Goal: Task Accomplishment & Management: Use online tool/utility

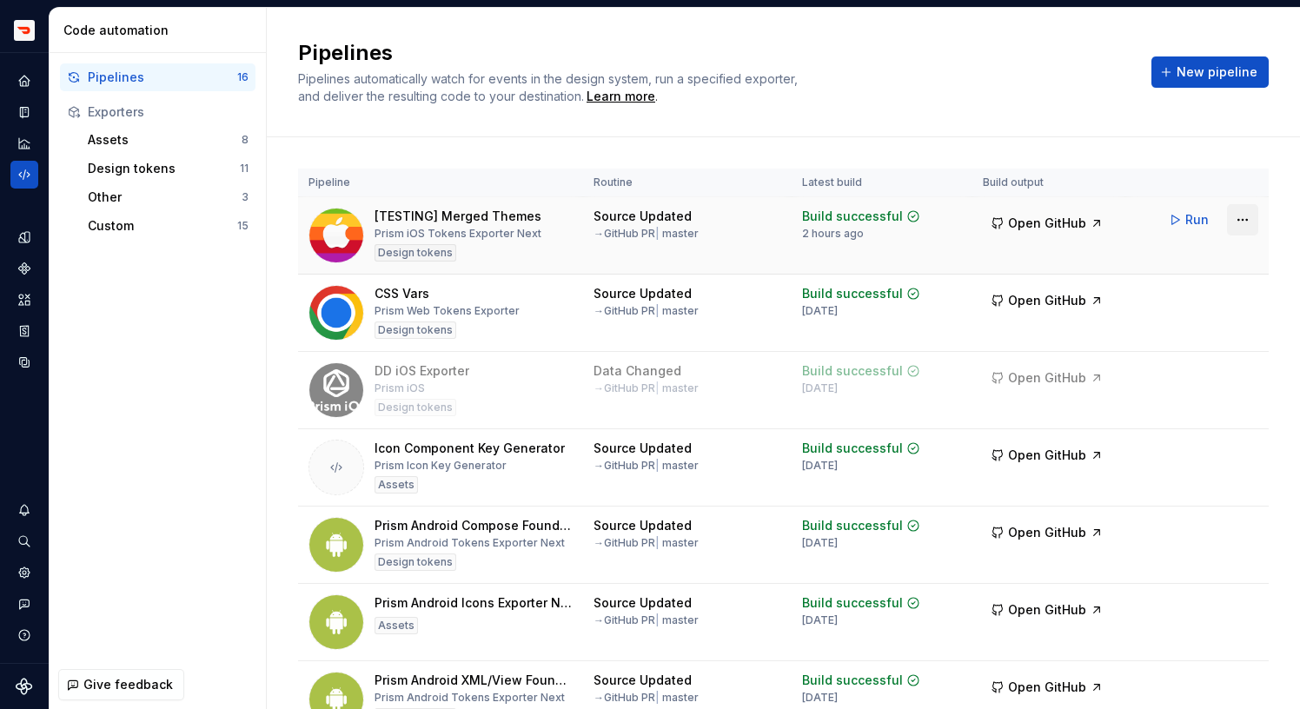
click at [1243, 223] on html "Prism TV Design system data Code automation Pipelines 16 Exporters Assets 8 Des…" at bounding box center [650, 354] width 1300 height 709
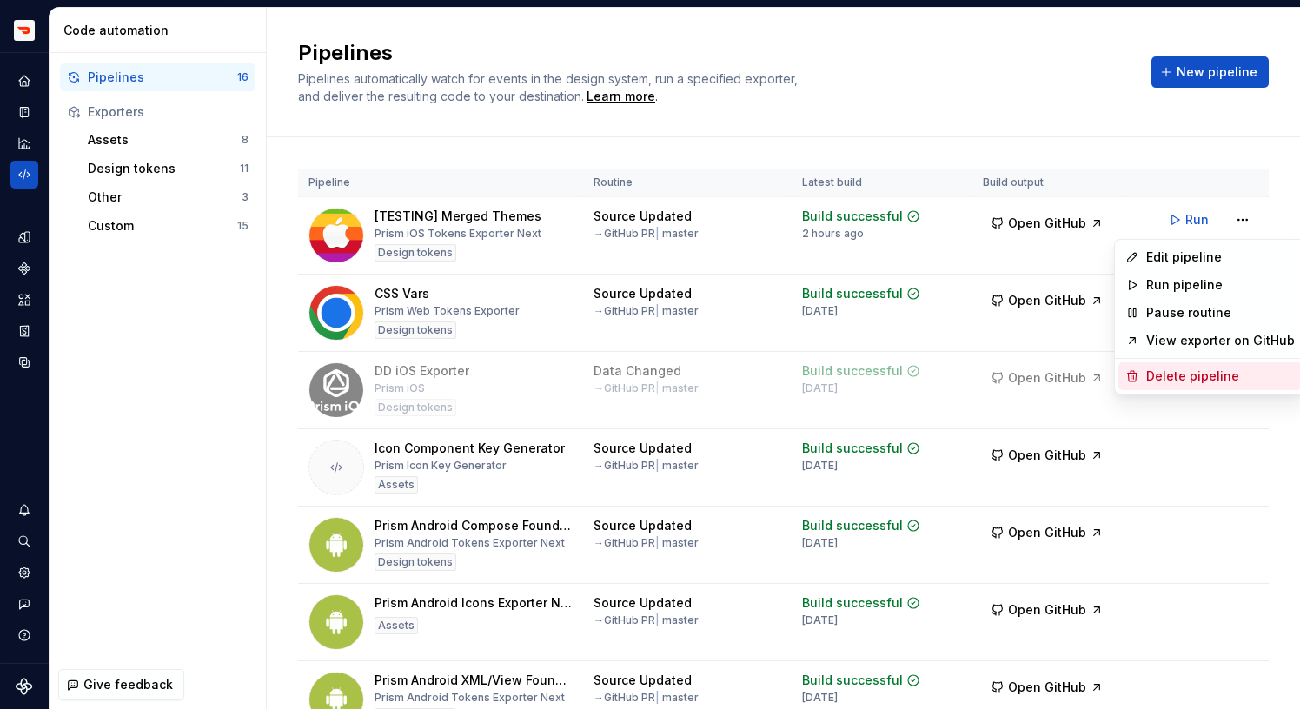
click at [1152, 374] on div "Delete pipeline" at bounding box center [1220, 376] width 149 height 17
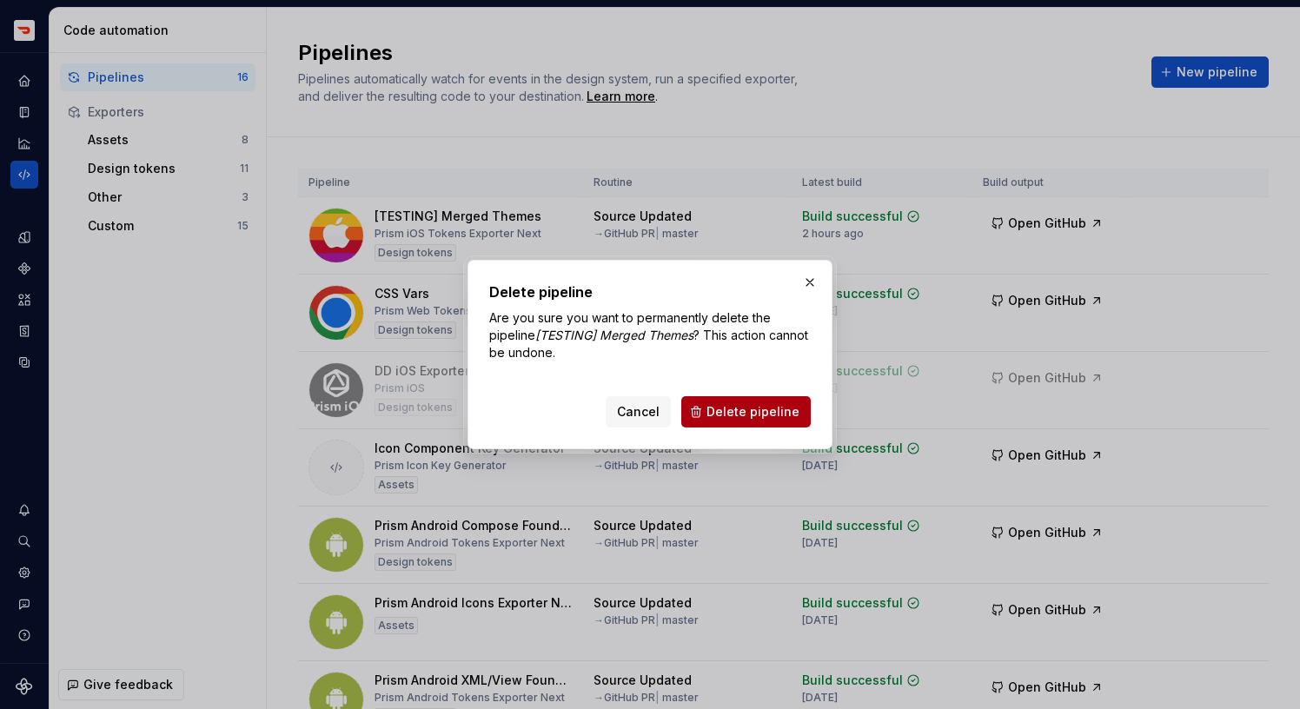
click at [790, 403] on span "Delete pipeline" at bounding box center [753, 411] width 93 height 17
click at [790, 411] on span "Delete pipeline" at bounding box center [753, 411] width 93 height 17
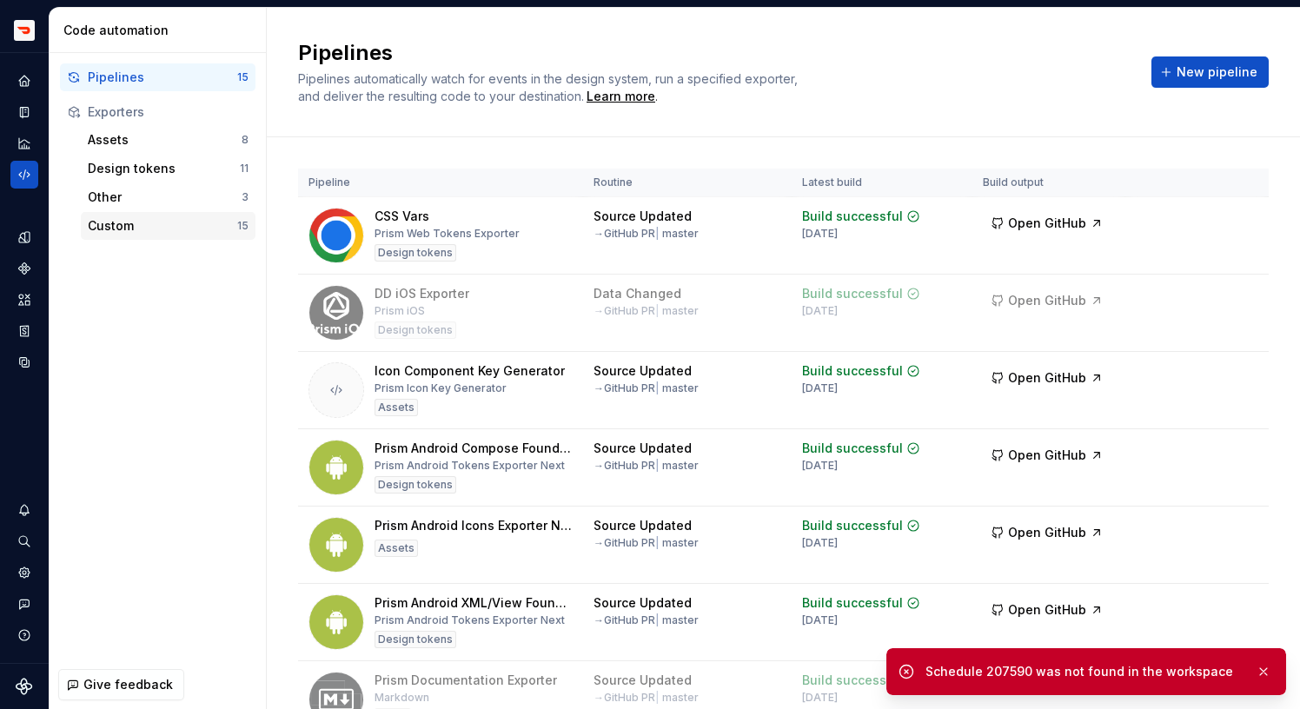
click at [183, 227] on div "Custom" at bounding box center [162, 225] width 149 height 17
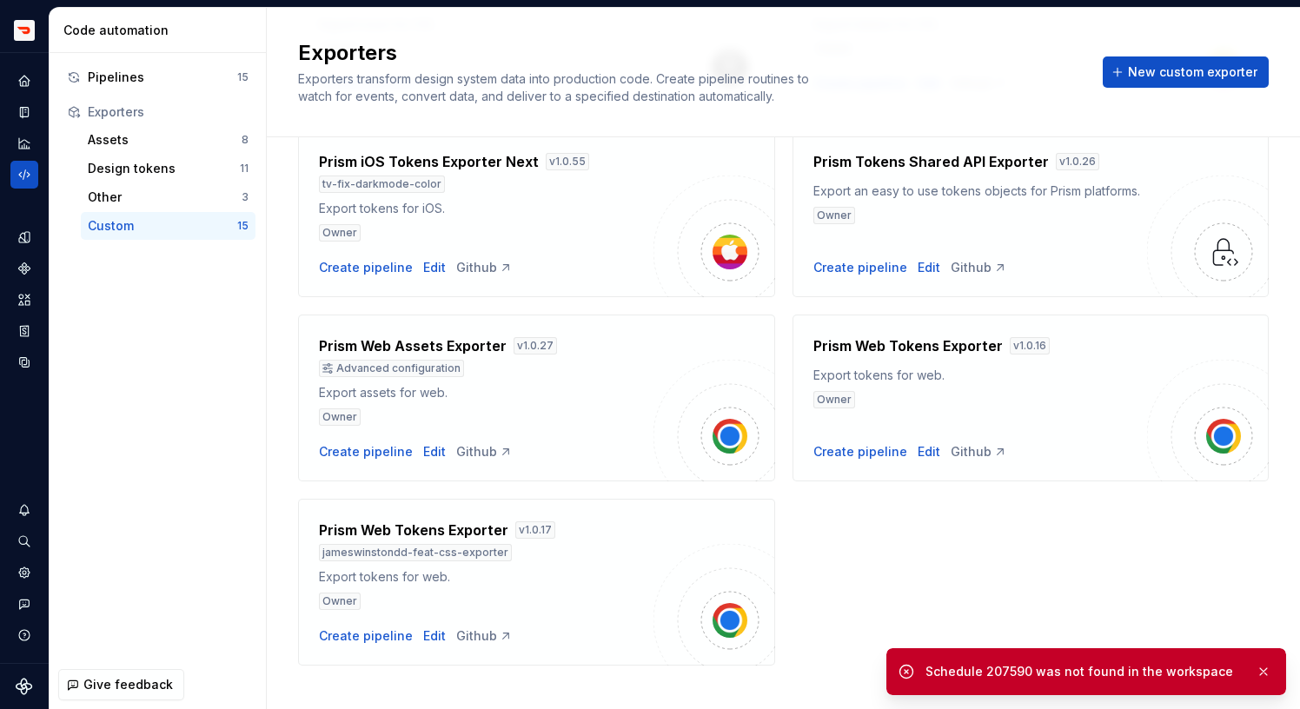
scroll to position [958, 0]
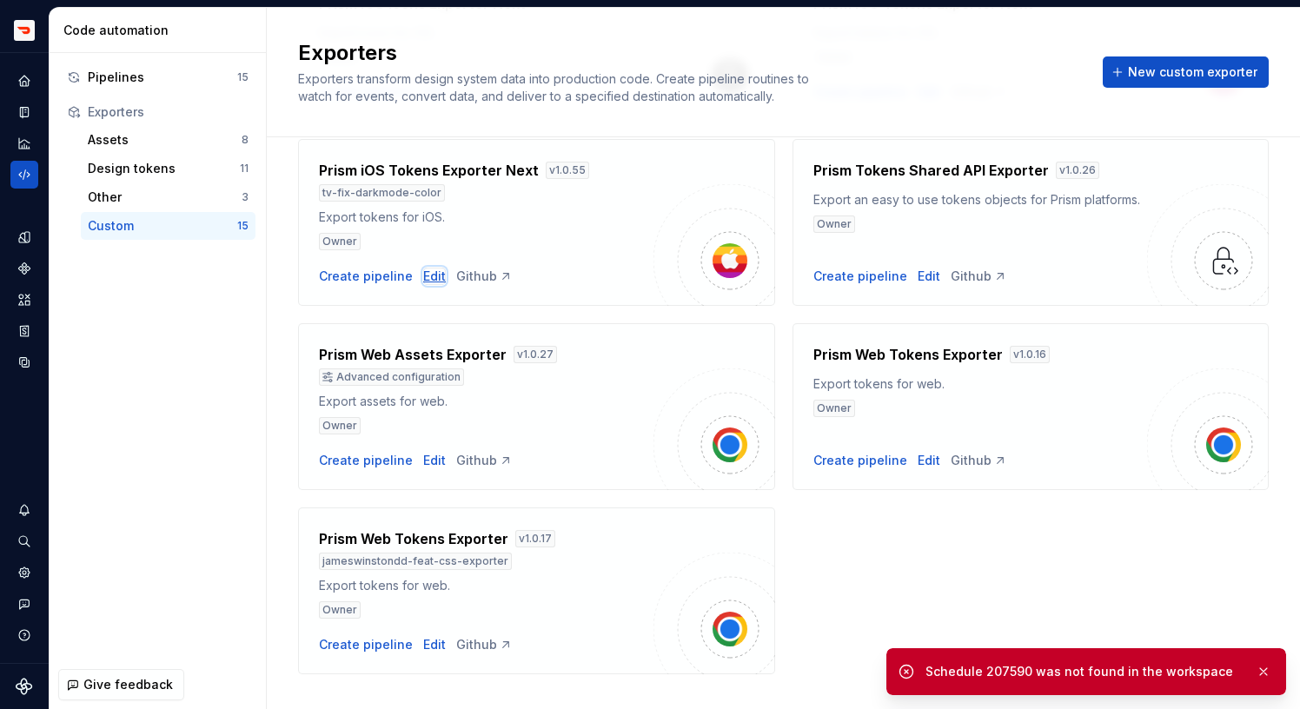
click at [423, 277] on div "Edit" at bounding box center [434, 276] width 23 height 17
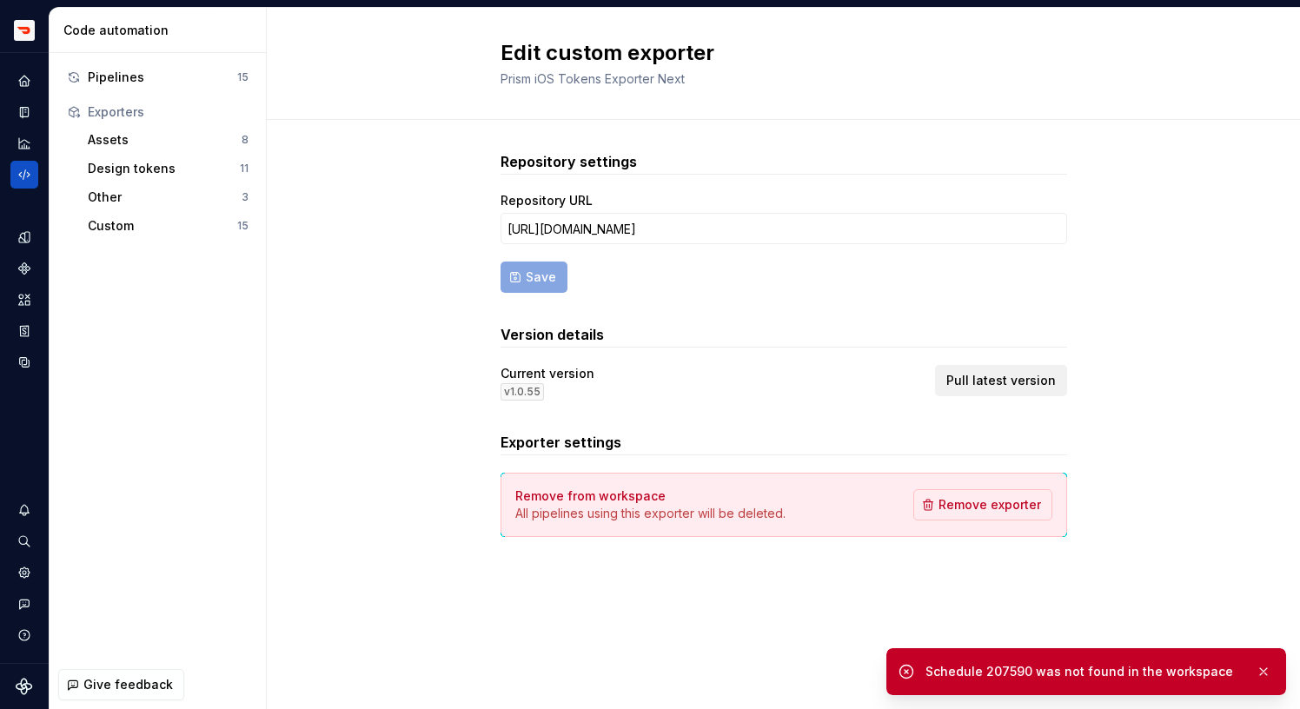
click at [1023, 380] on span "Pull latest version" at bounding box center [1001, 380] width 110 height 17
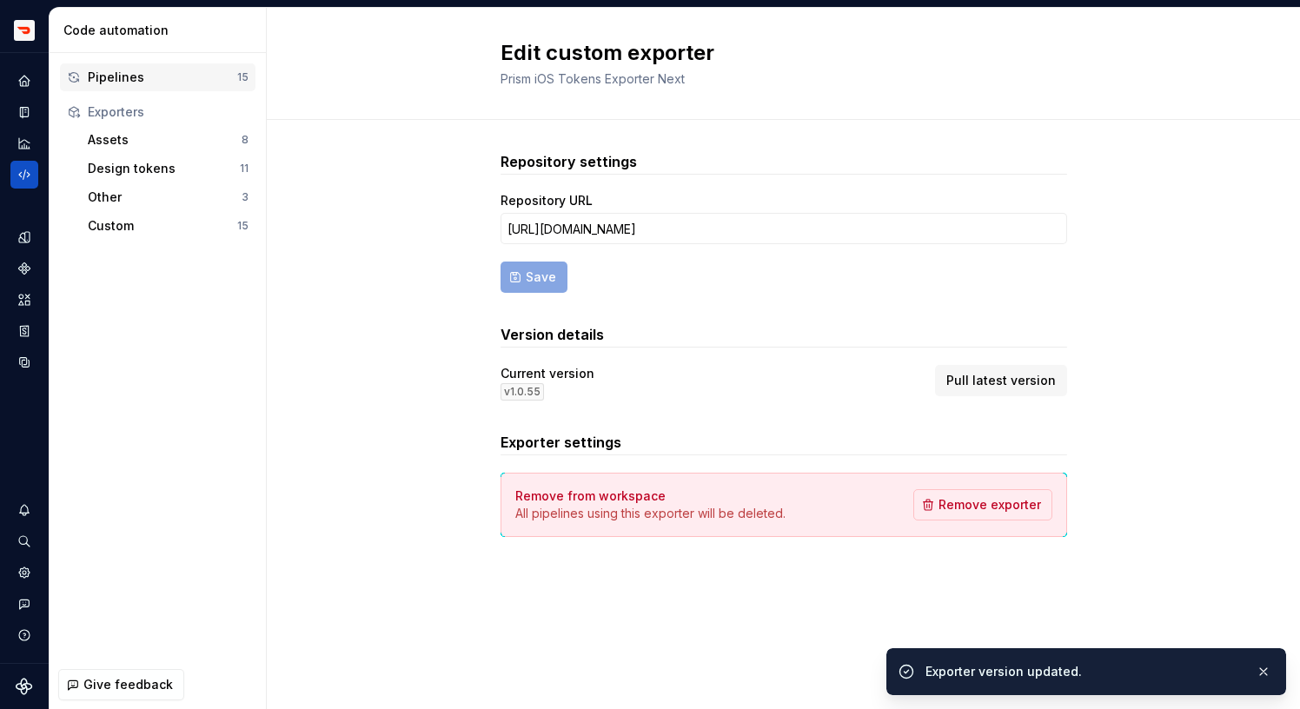
click at [136, 73] on div "Pipelines" at bounding box center [162, 77] width 149 height 17
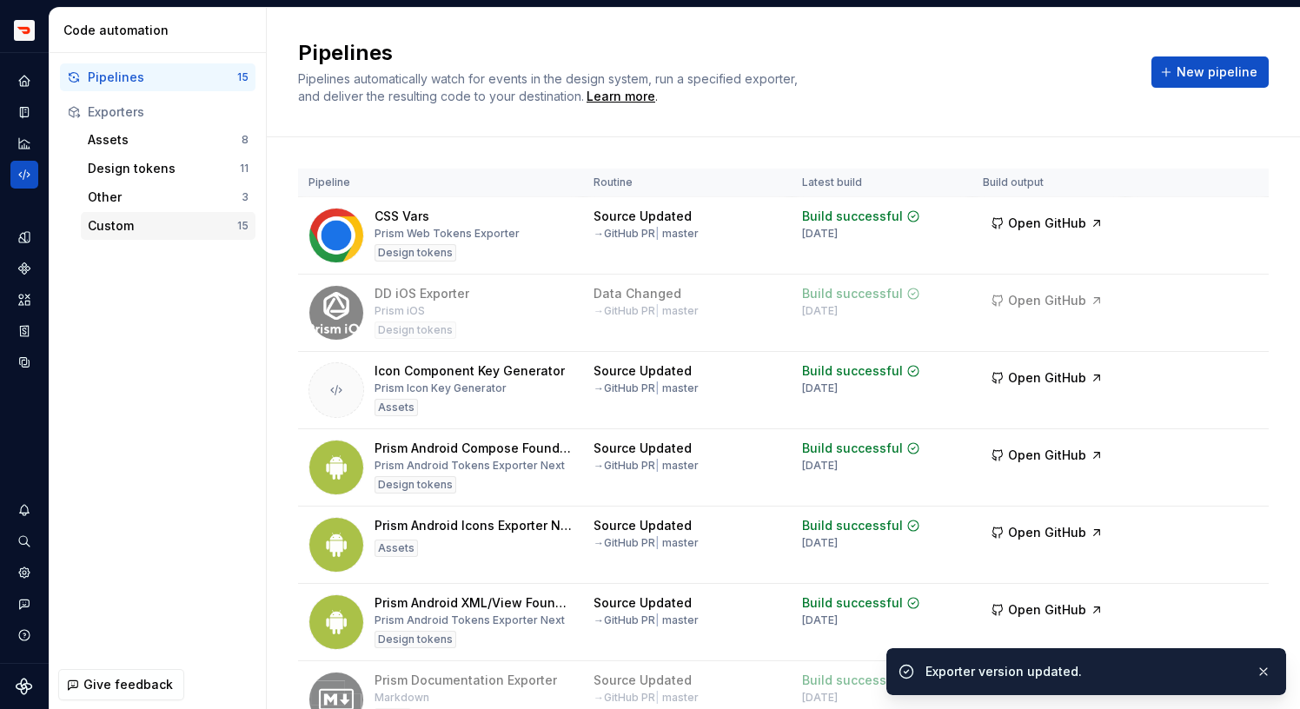
click at [169, 237] on div "Custom 15" at bounding box center [168, 226] width 175 height 28
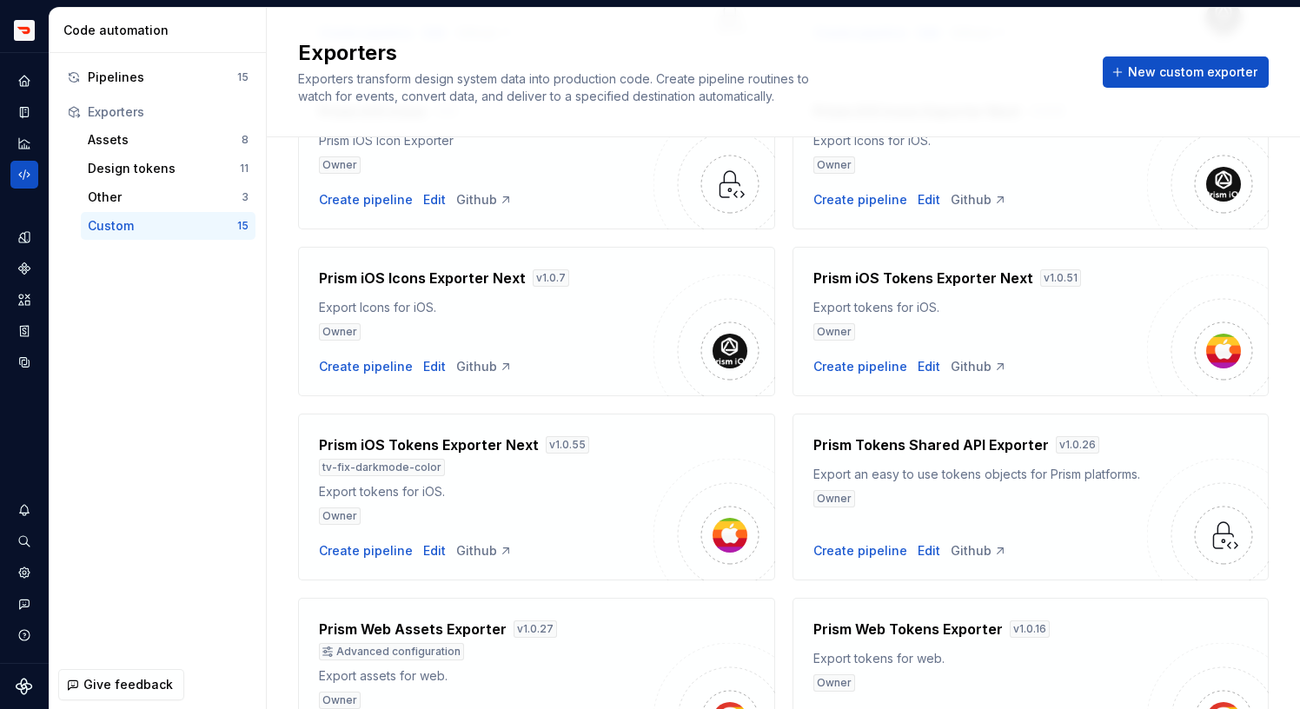
scroll to position [662, 0]
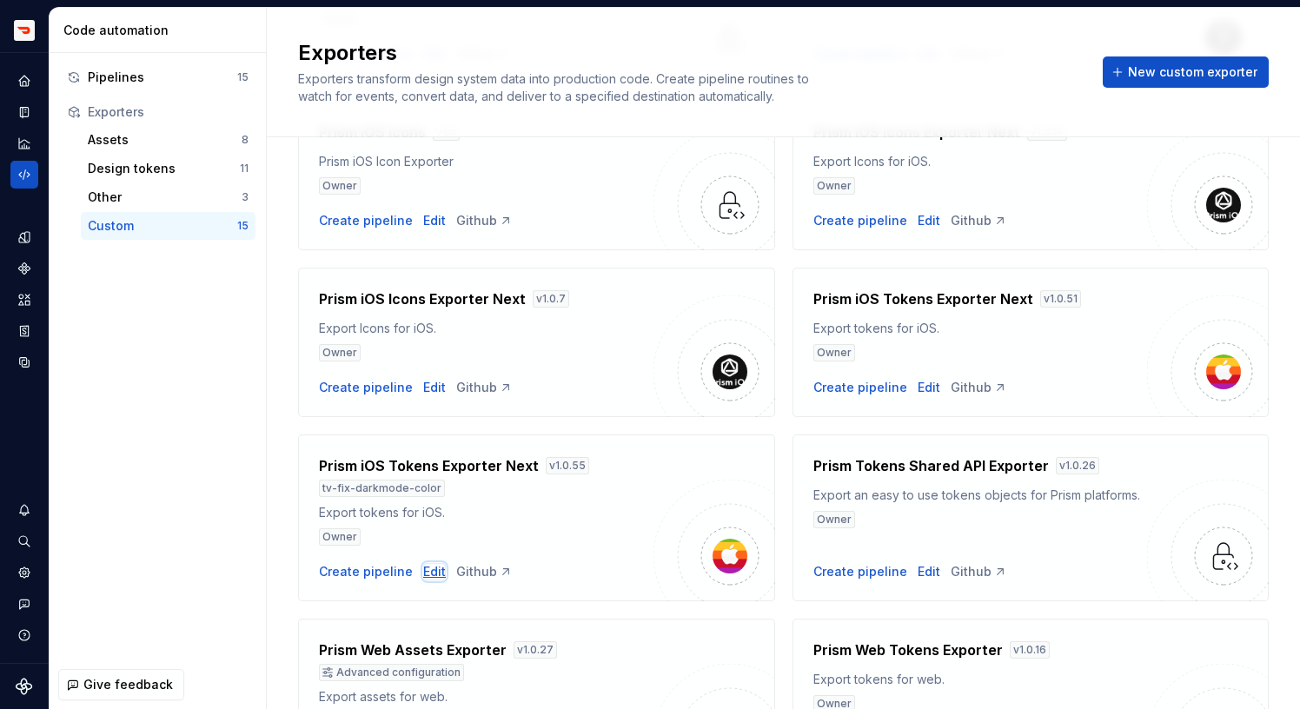
click at [430, 573] on div "Edit" at bounding box center [434, 571] width 23 height 17
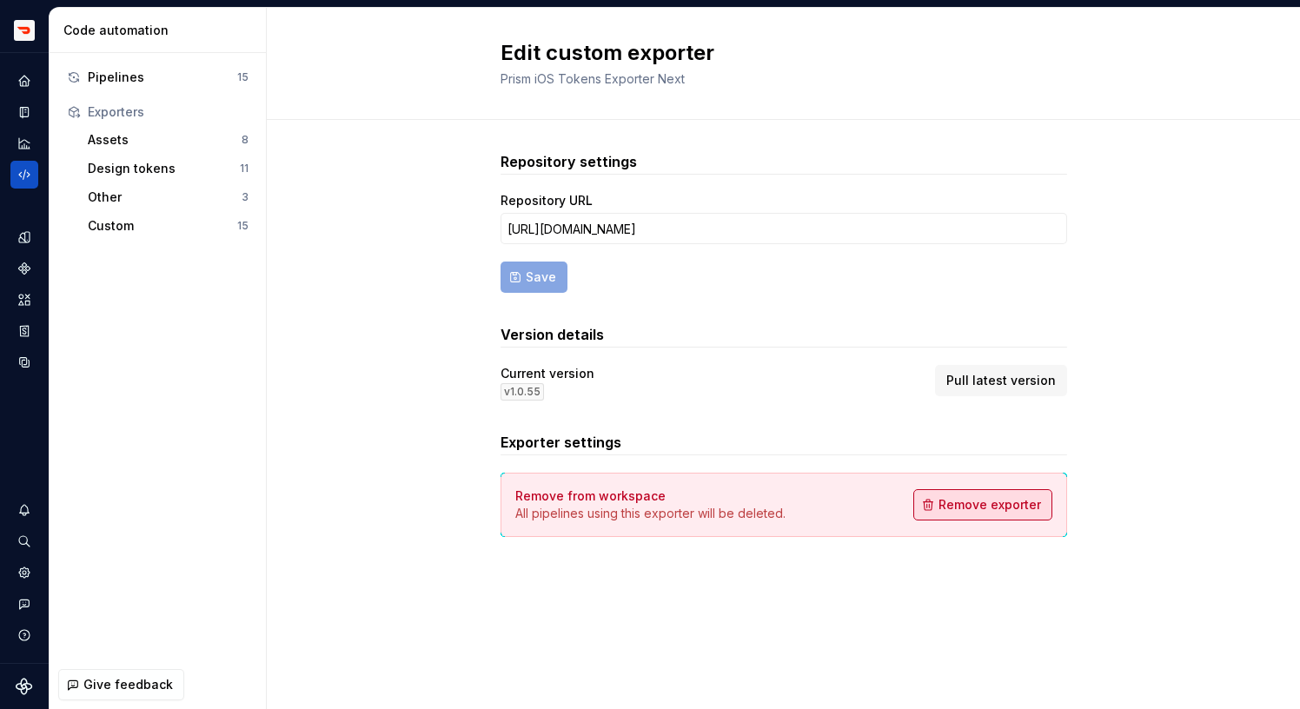
click at [974, 512] on span "Remove exporter" at bounding box center [990, 504] width 103 height 17
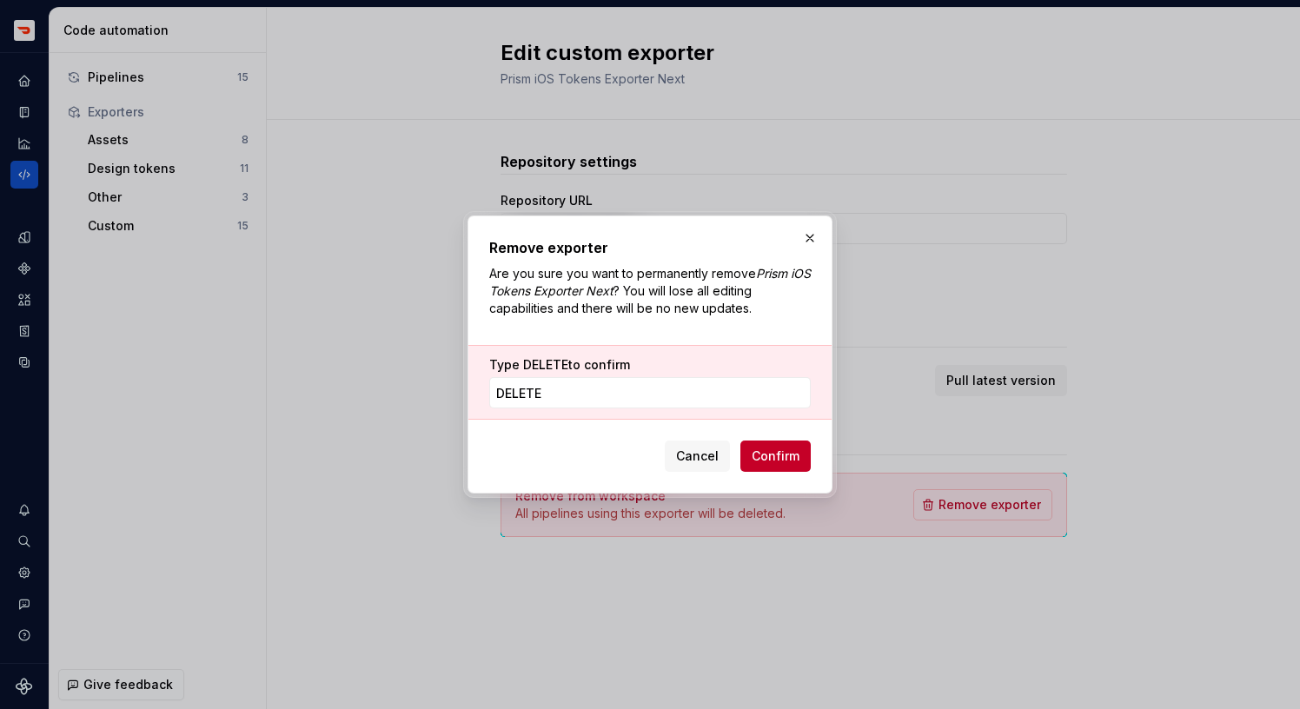
type input "DELETE"
click at [784, 448] on span "Confirm" at bounding box center [776, 456] width 48 height 17
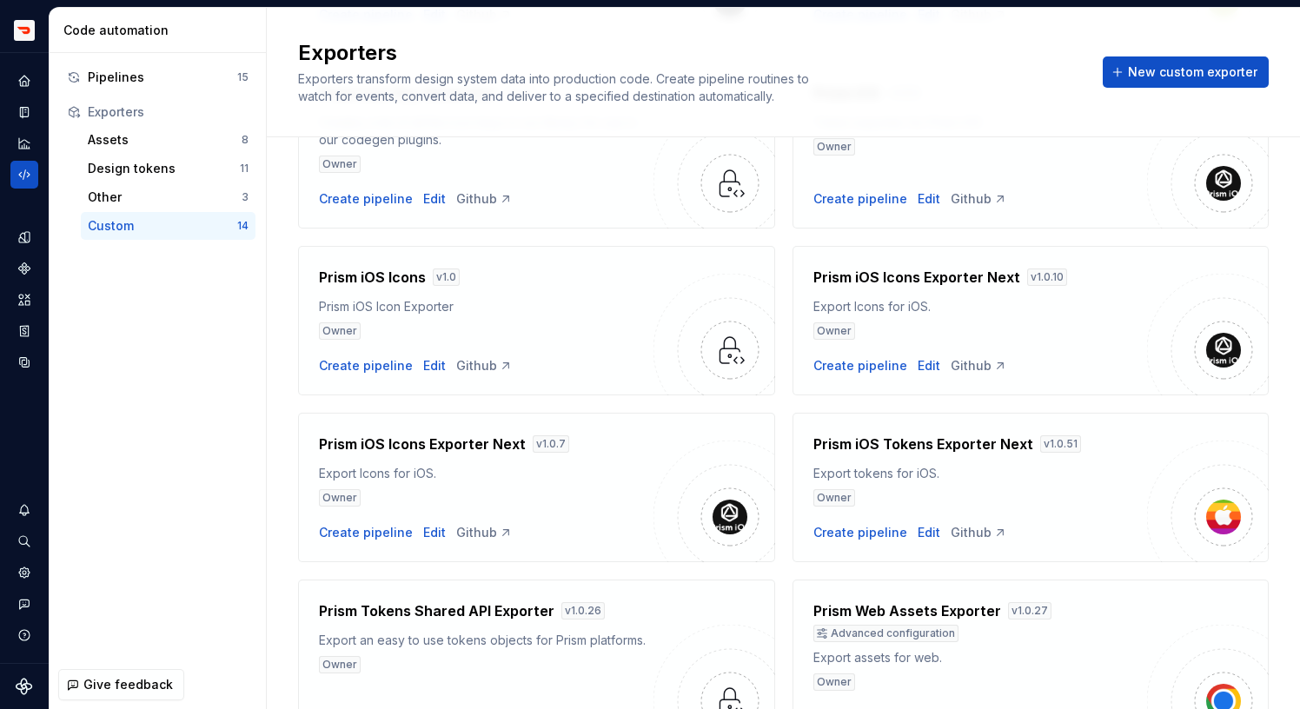
scroll to position [514, 0]
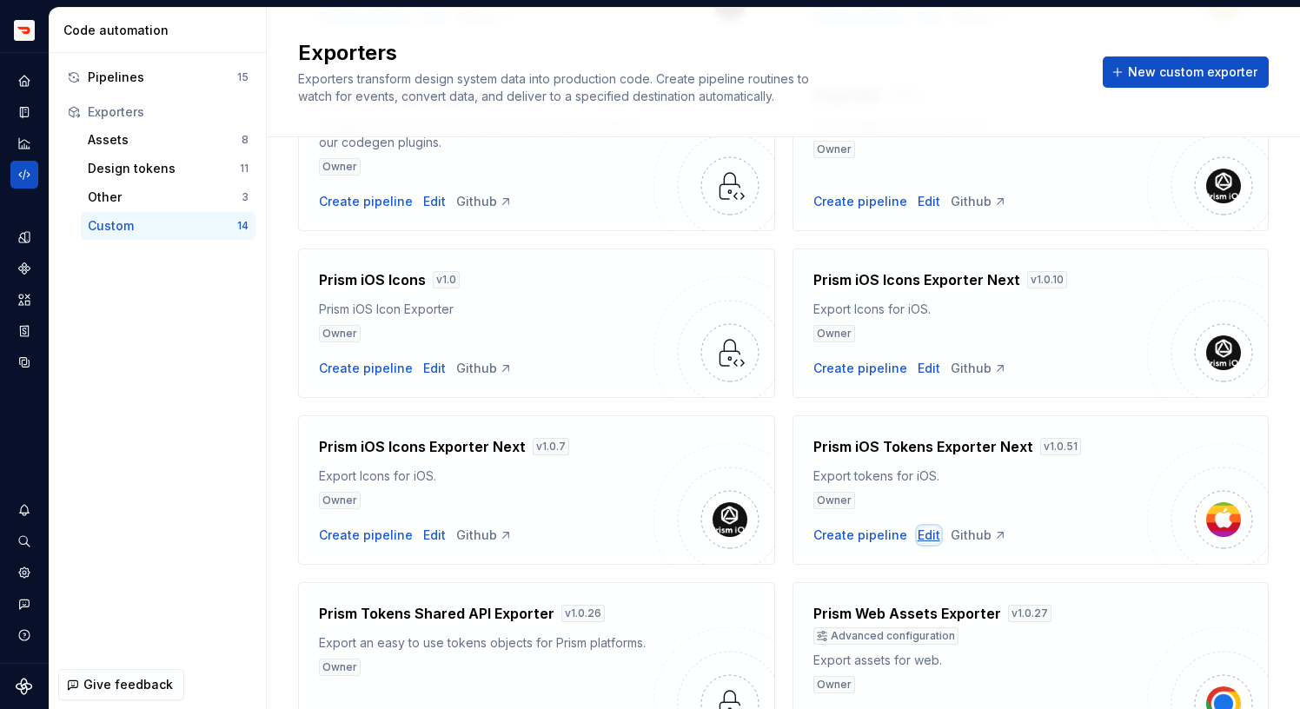
click at [924, 536] on div "Edit" at bounding box center [929, 535] width 23 height 17
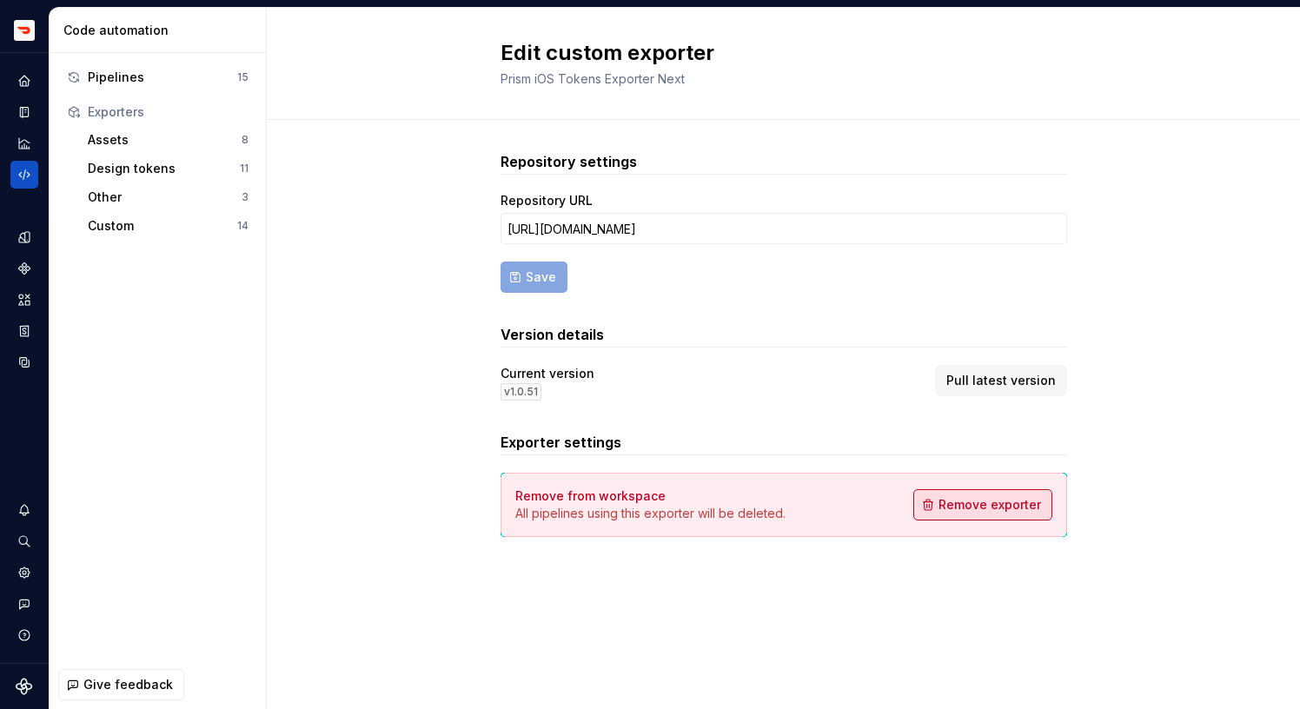
click at [1000, 497] on span "Remove exporter" at bounding box center [990, 504] width 103 height 17
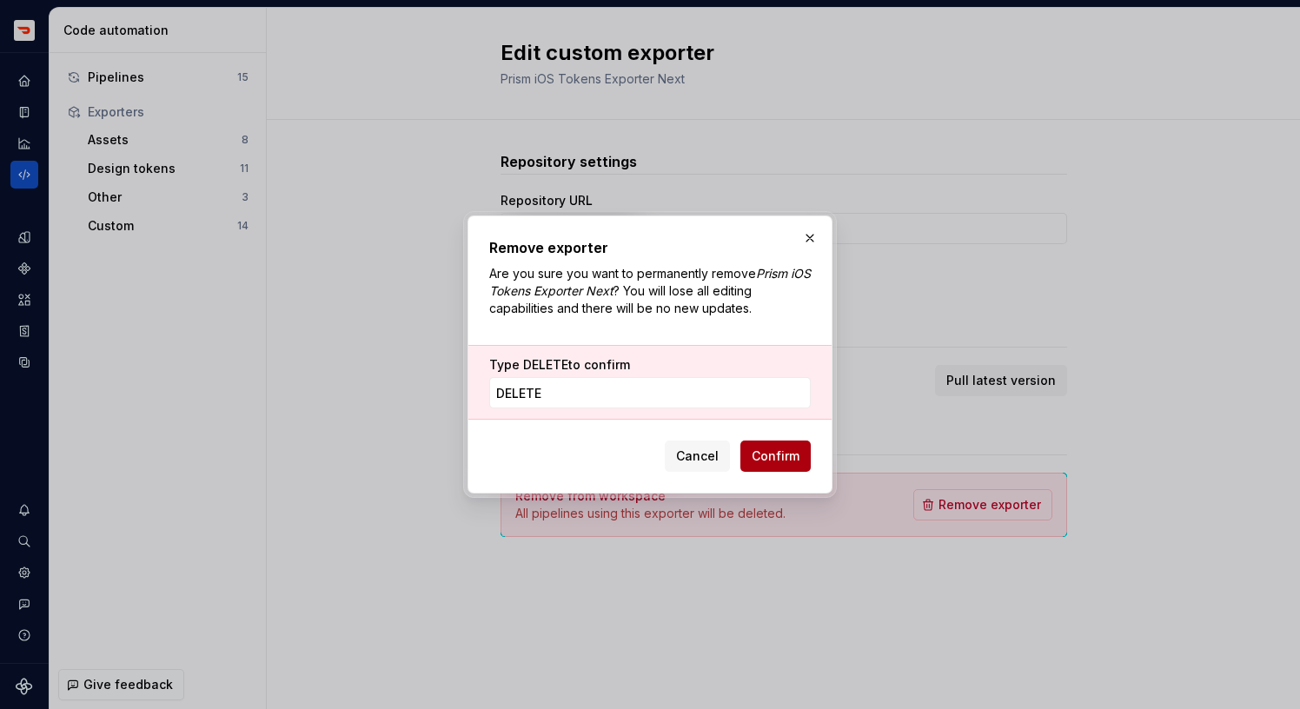
type input "DELETE"
click at [767, 455] on span "Confirm" at bounding box center [776, 456] width 48 height 17
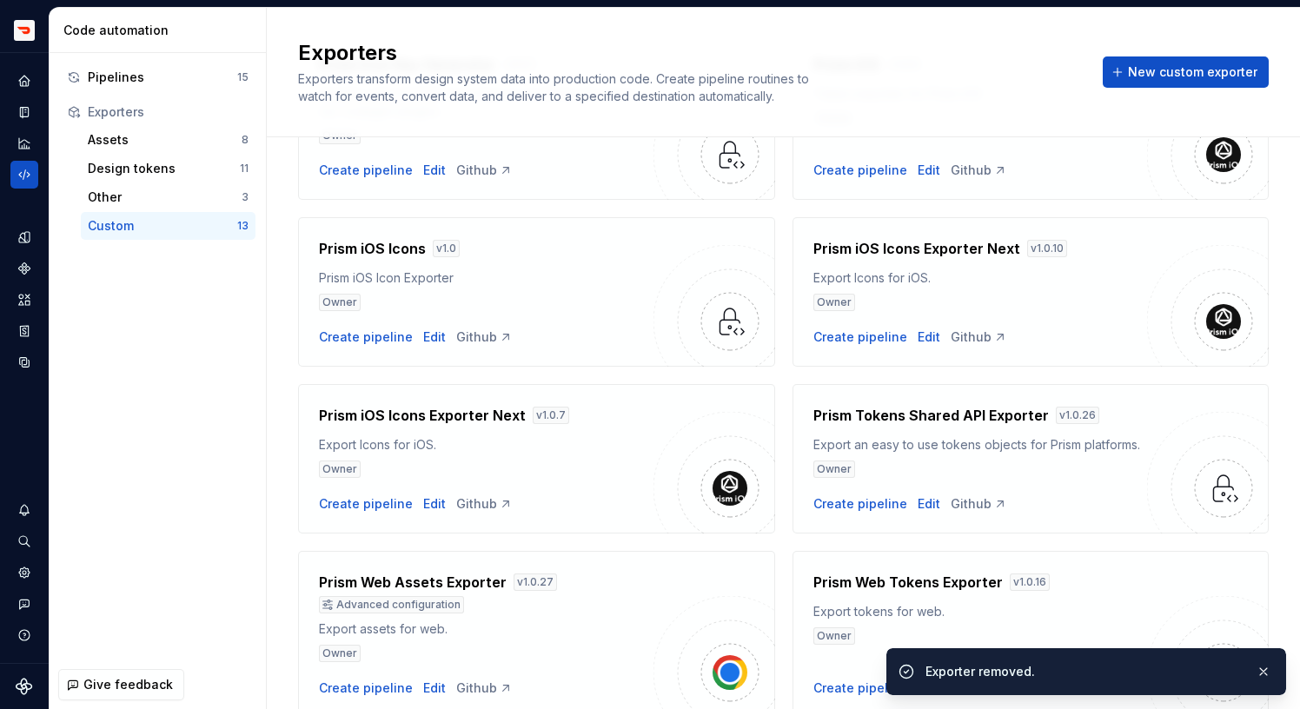
scroll to position [472, 0]
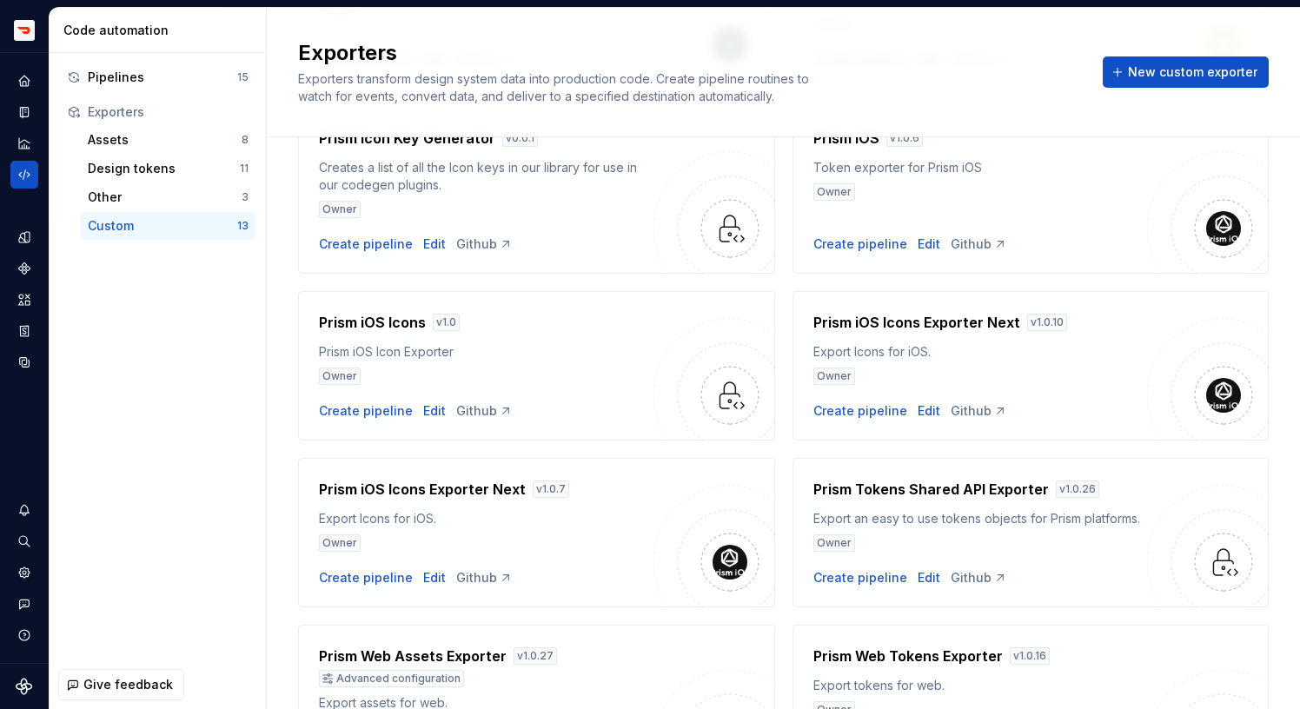
click at [1189, 46] on div "Exporters Exporters transform design system data into production code. Create p…" at bounding box center [783, 72] width 971 height 66
click at [1189, 73] on span "New custom exporter" at bounding box center [1192, 71] width 129 height 17
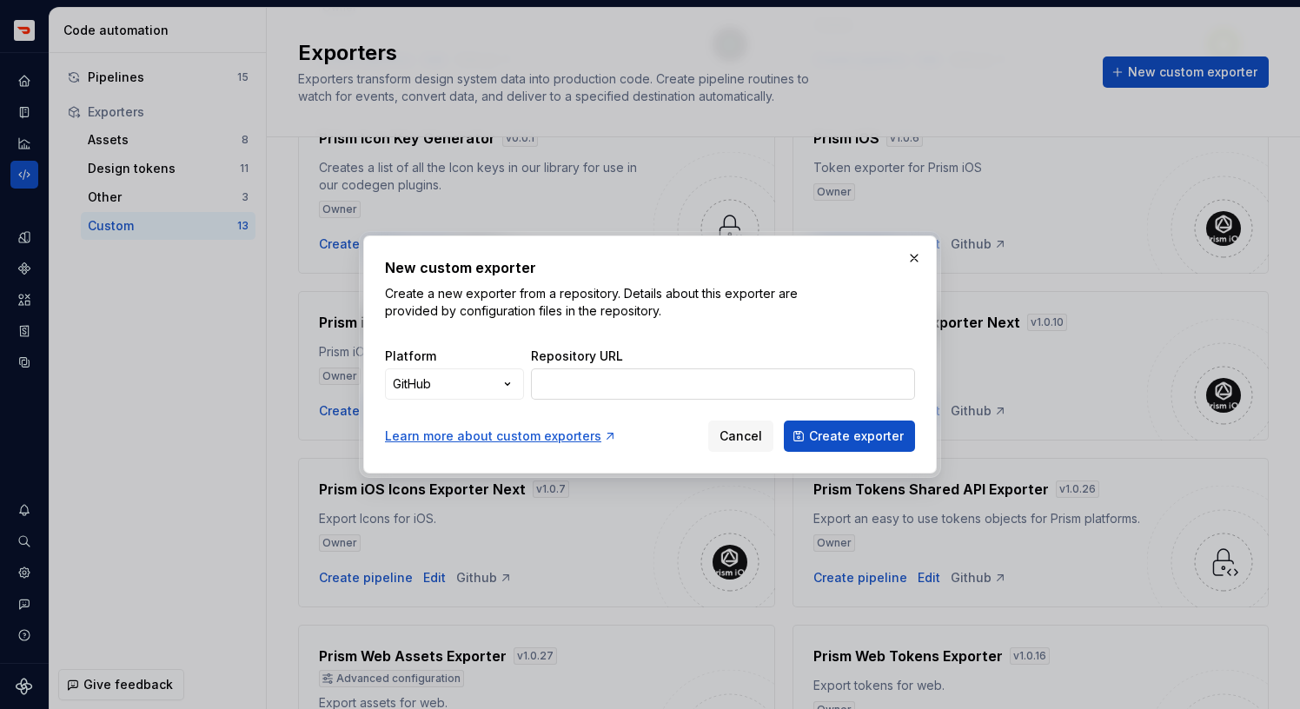
click at [709, 375] on input "Repository URL" at bounding box center [723, 383] width 384 height 31
click at [481, 372] on div "New custom exporter Create a new exporter from a repository. Details about this…" at bounding box center [650, 354] width 1300 height 709
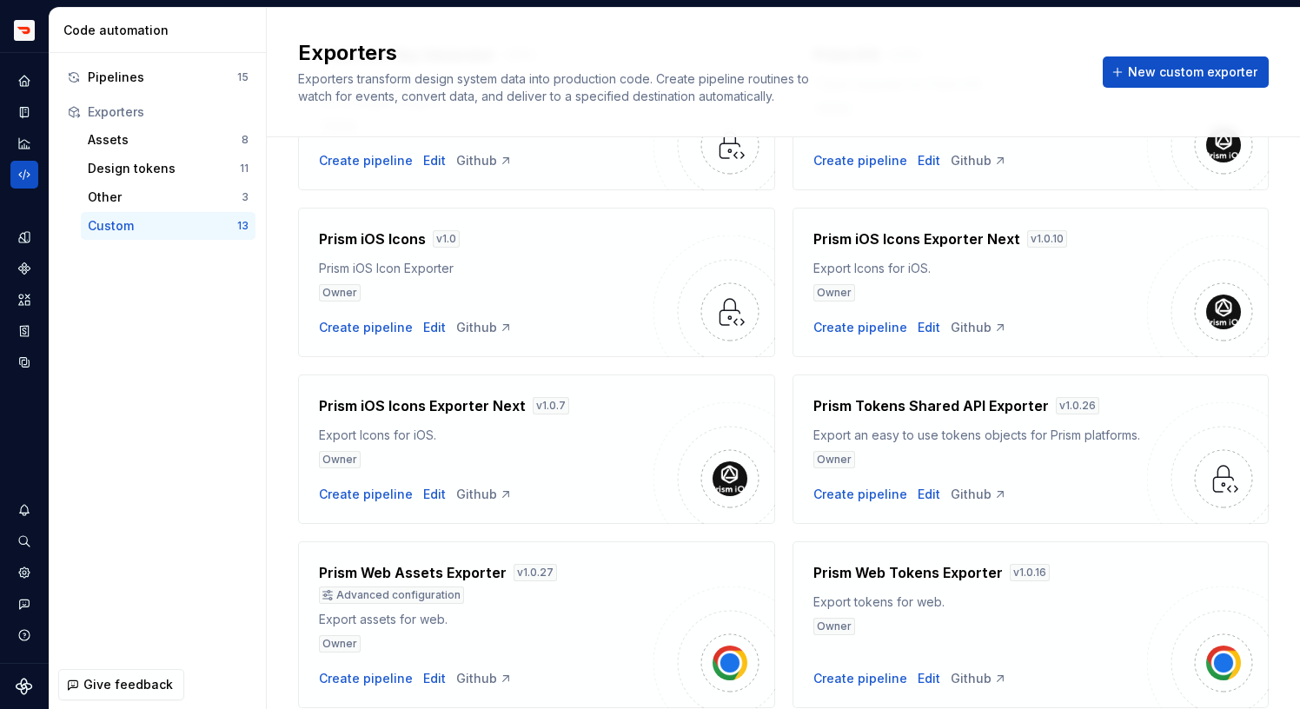
scroll to position [546, 0]
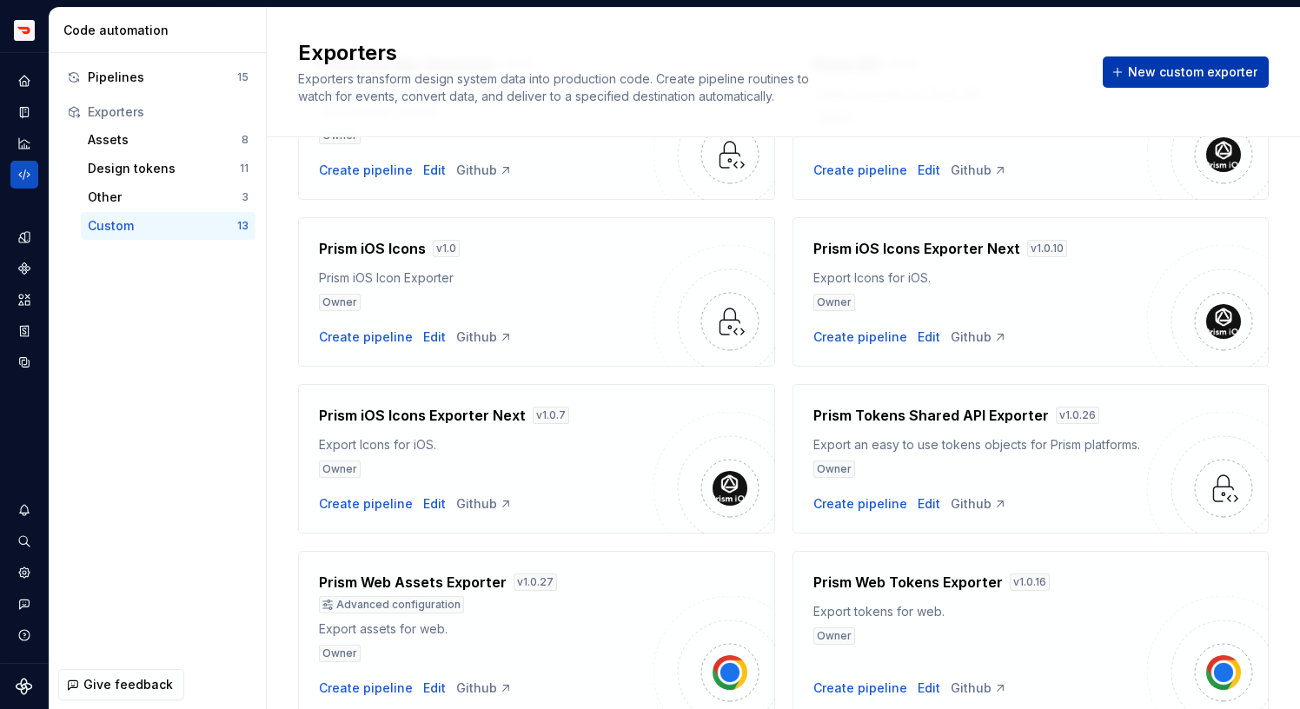
click at [1184, 76] on span "New custom exporter" at bounding box center [1192, 71] width 129 height 17
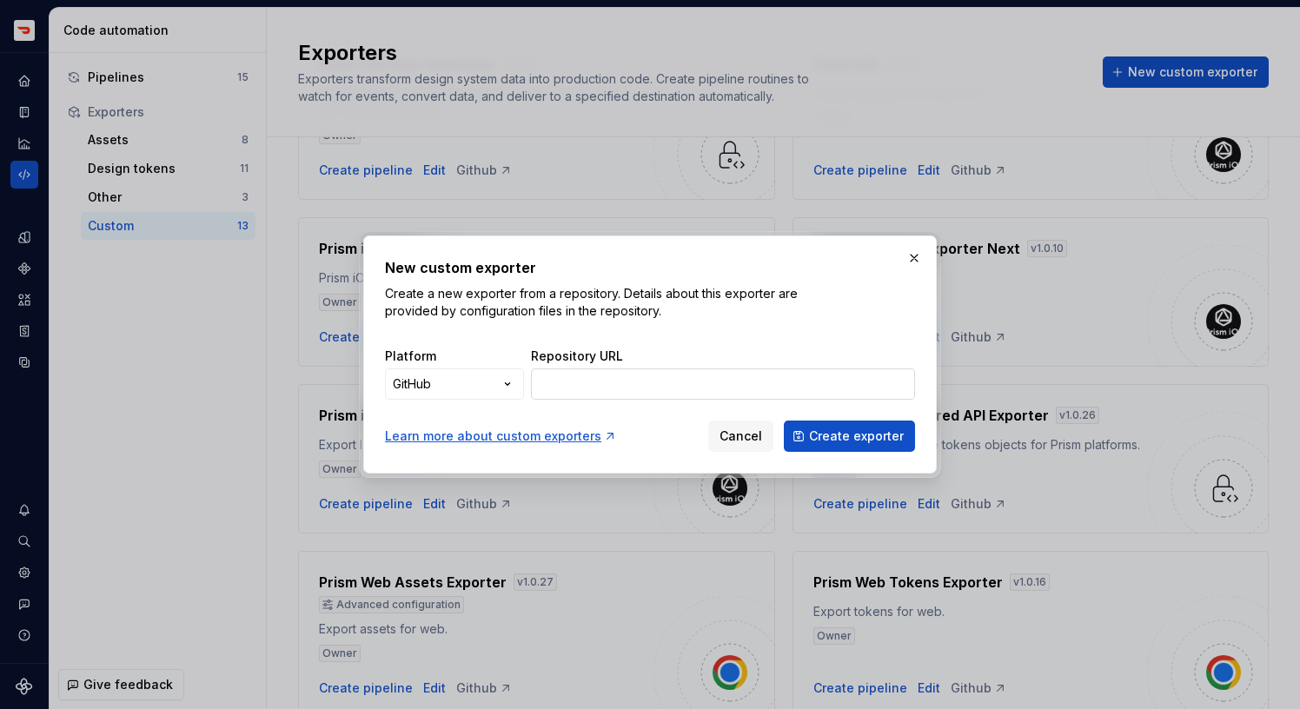
click at [710, 382] on input "Repository URL" at bounding box center [723, 383] width 384 height 31
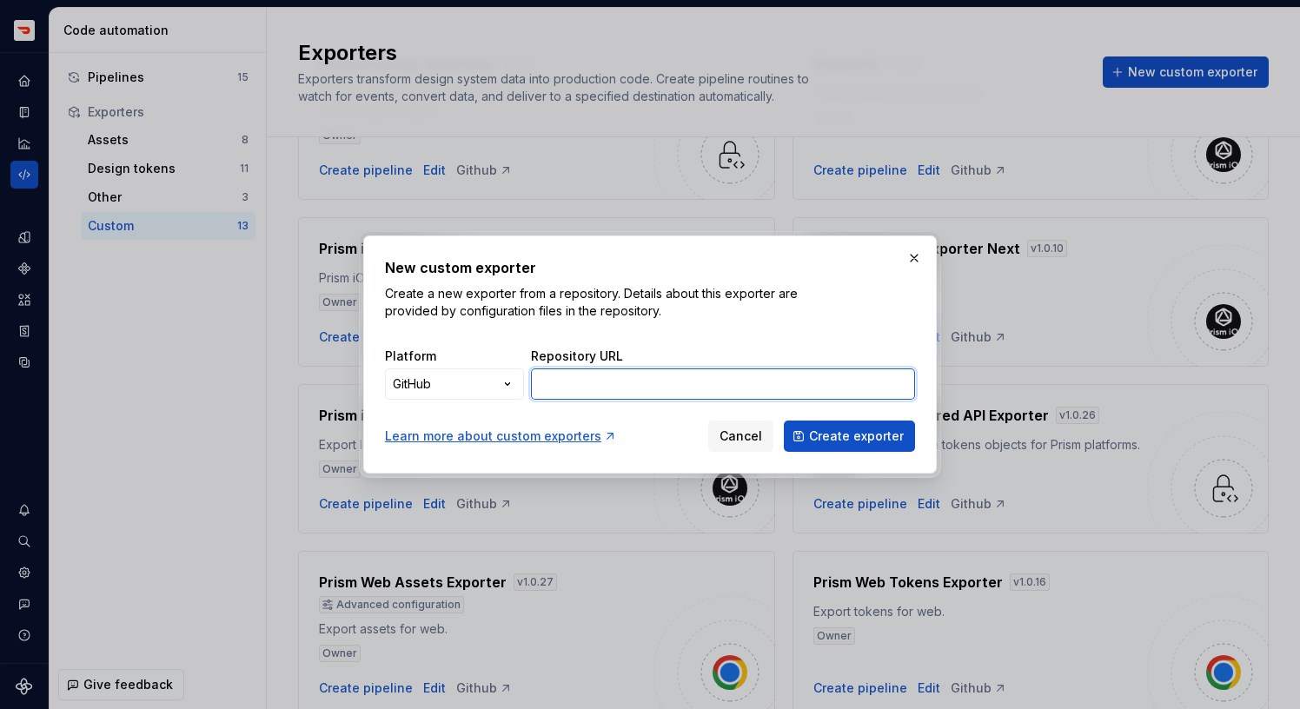
paste input "[URL][DOMAIN_NAME]"
type input "[URL][DOMAIN_NAME]"
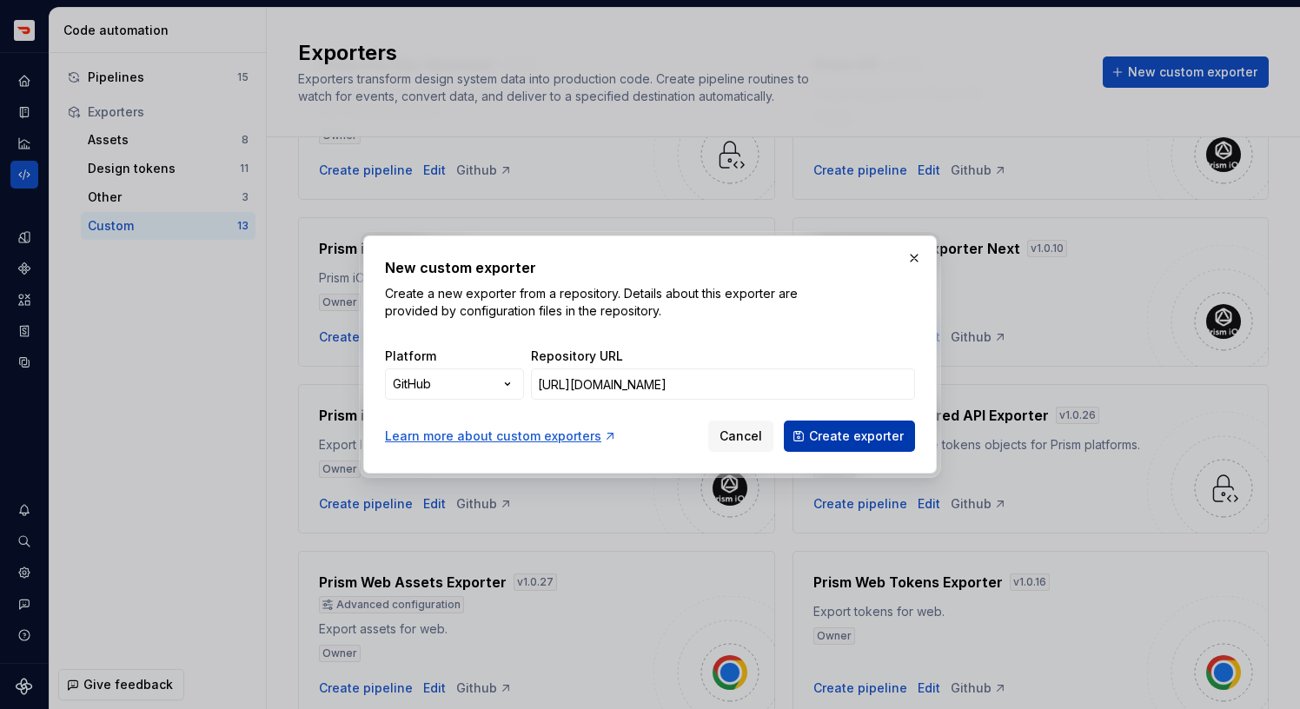
scroll to position [0, 0]
click at [834, 440] on span "Create exporter" at bounding box center [856, 436] width 95 height 17
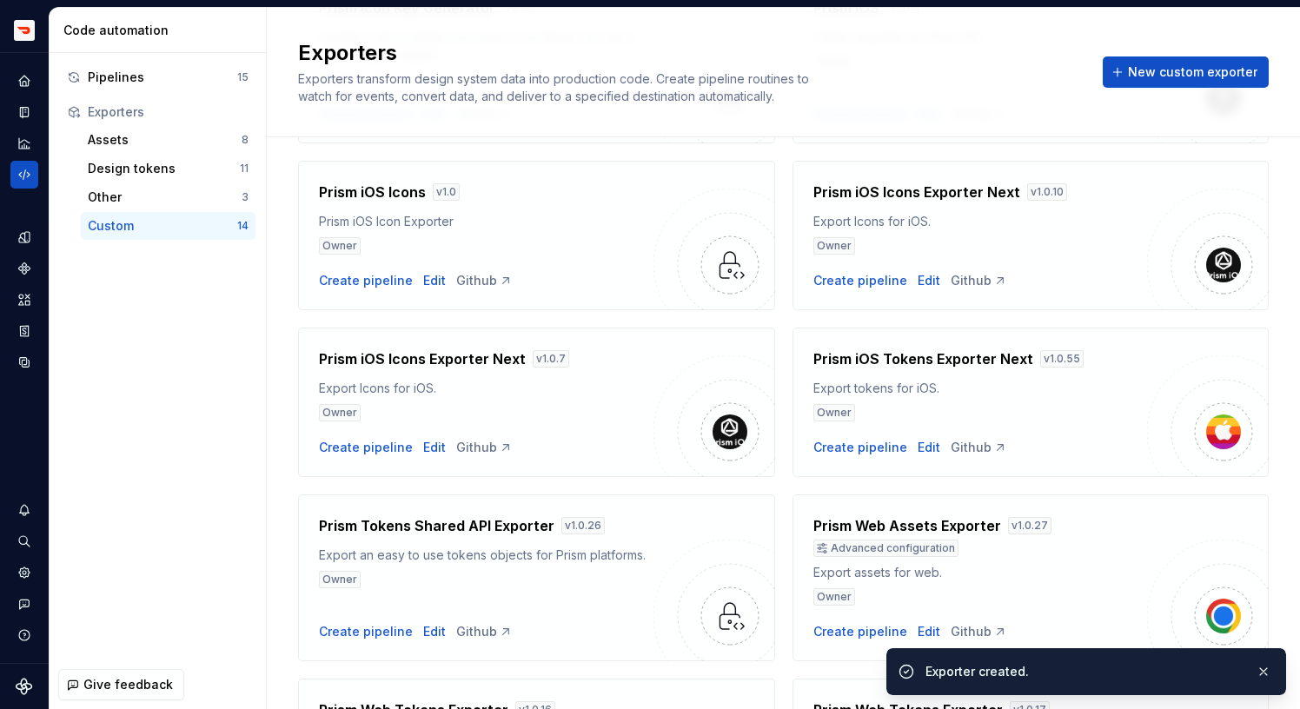
scroll to position [618, 0]
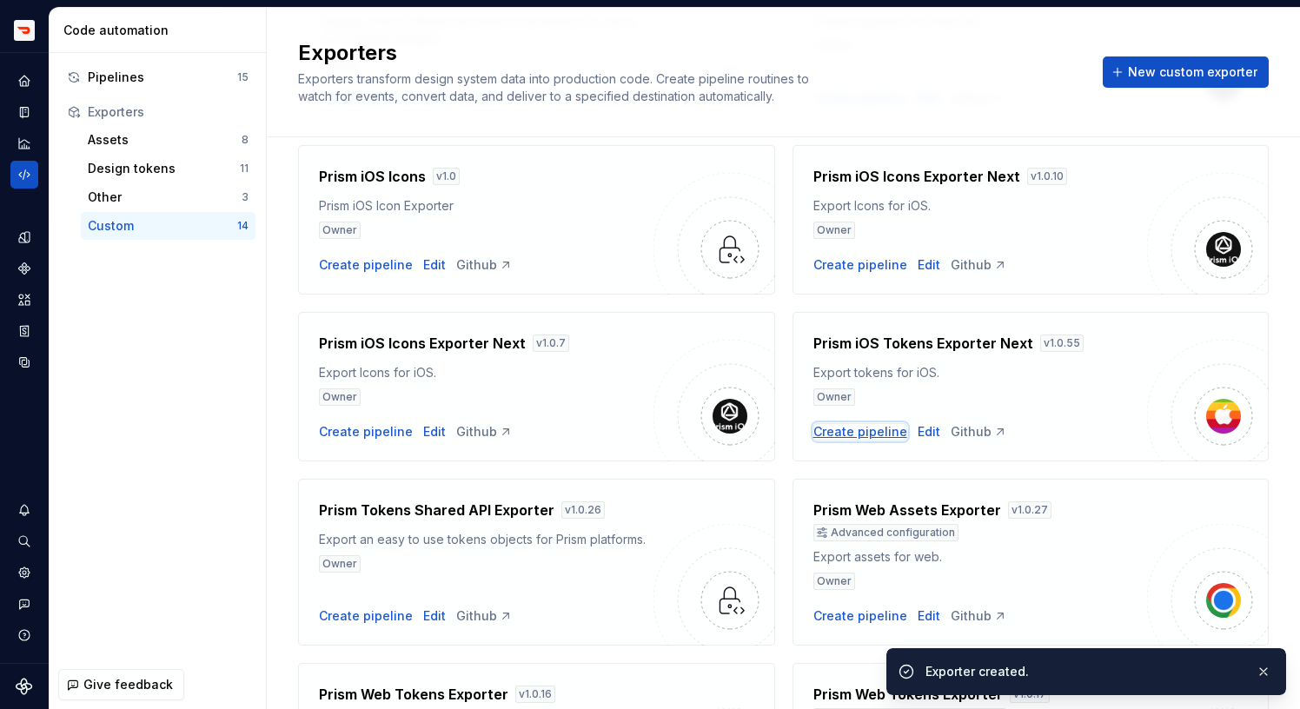
click at [866, 434] on div "Create pipeline" at bounding box center [860, 431] width 94 height 17
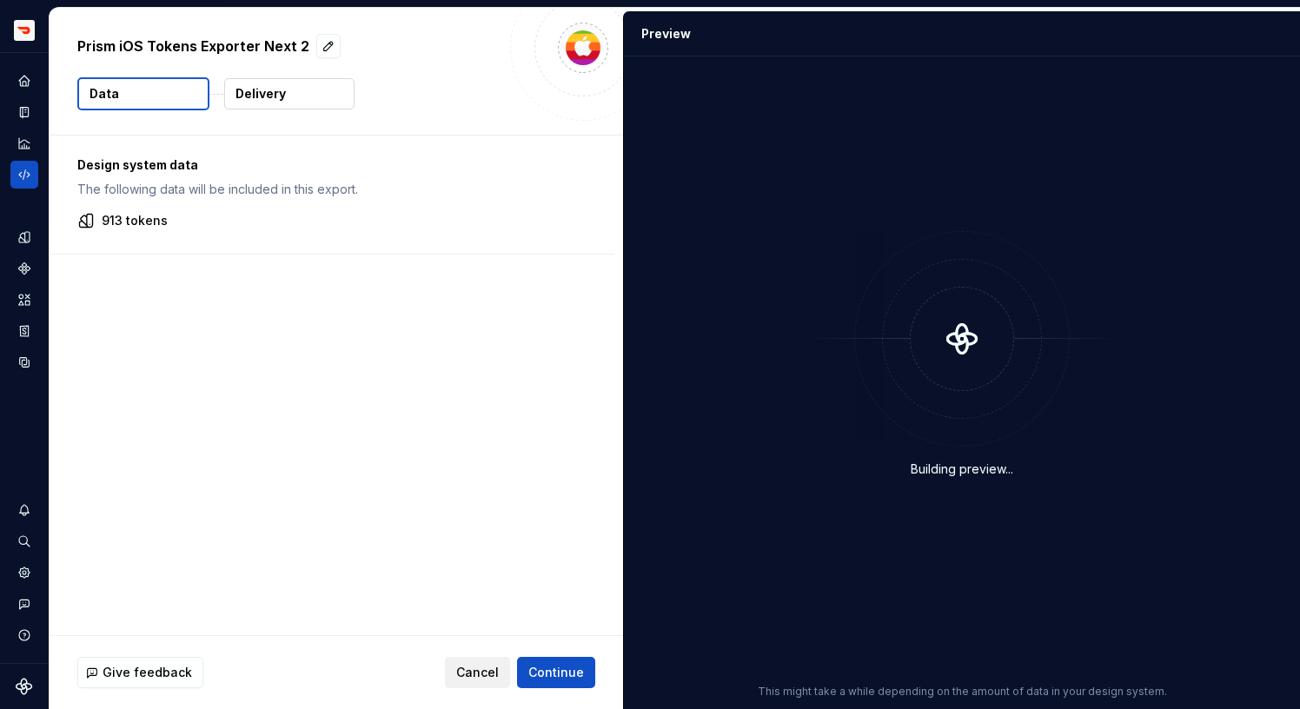
click at [475, 675] on span "Cancel" at bounding box center [477, 672] width 43 height 17
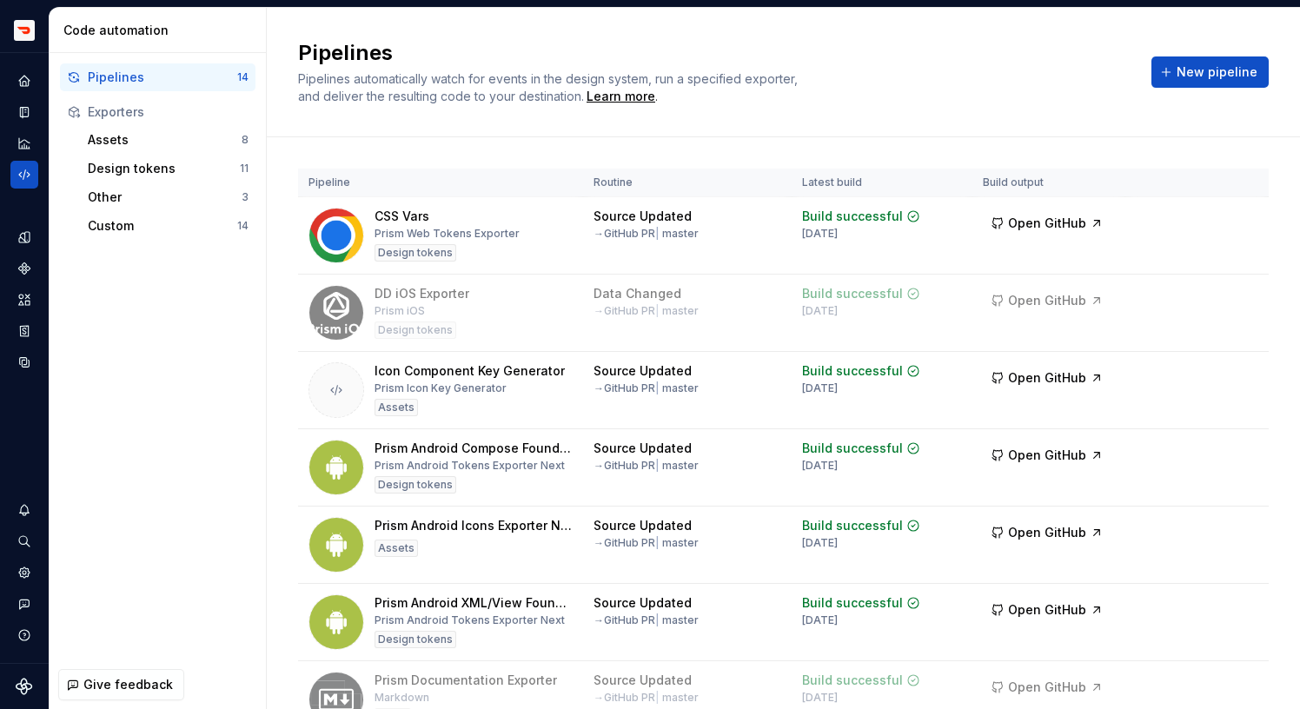
click at [173, 51] on div "Code automation" at bounding box center [158, 30] width 217 height 45
click at [173, 66] on div "Pipelines 14" at bounding box center [158, 77] width 196 height 28
click at [184, 83] on div "Pipelines" at bounding box center [162, 77] width 149 height 17
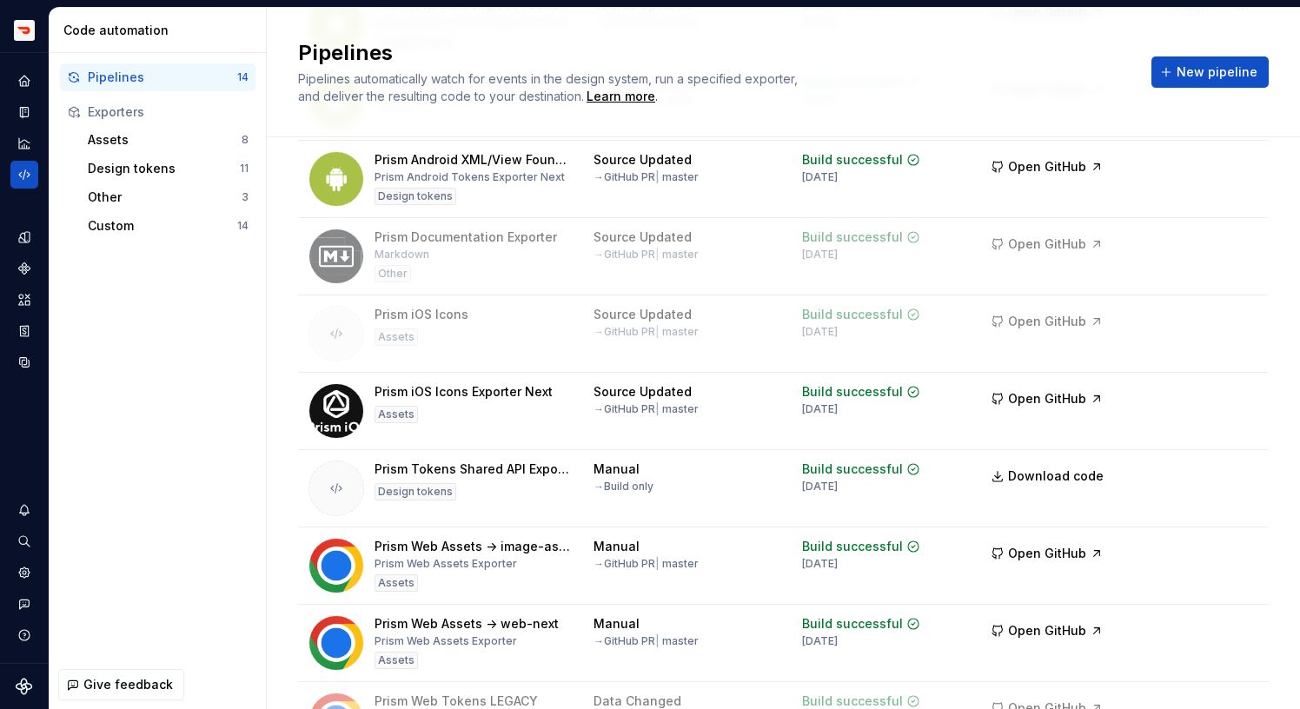
scroll to position [435, 0]
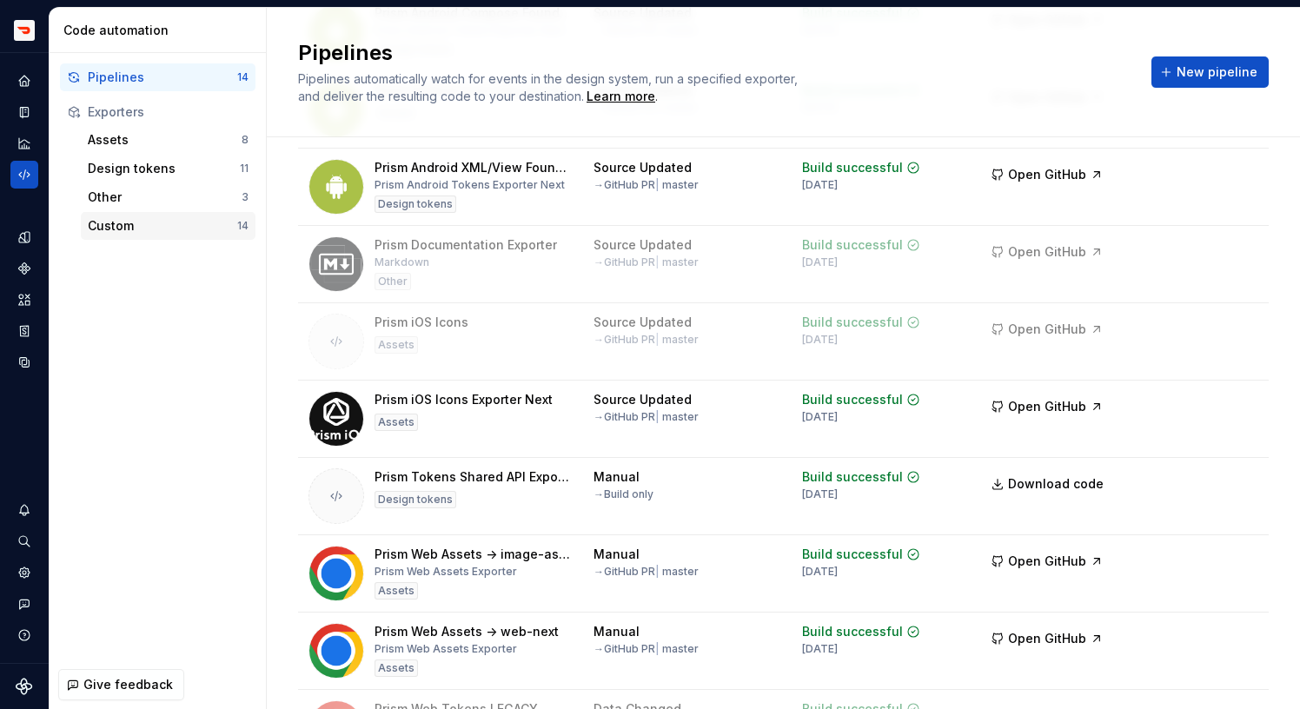
click at [204, 233] on div "Custom" at bounding box center [162, 225] width 149 height 17
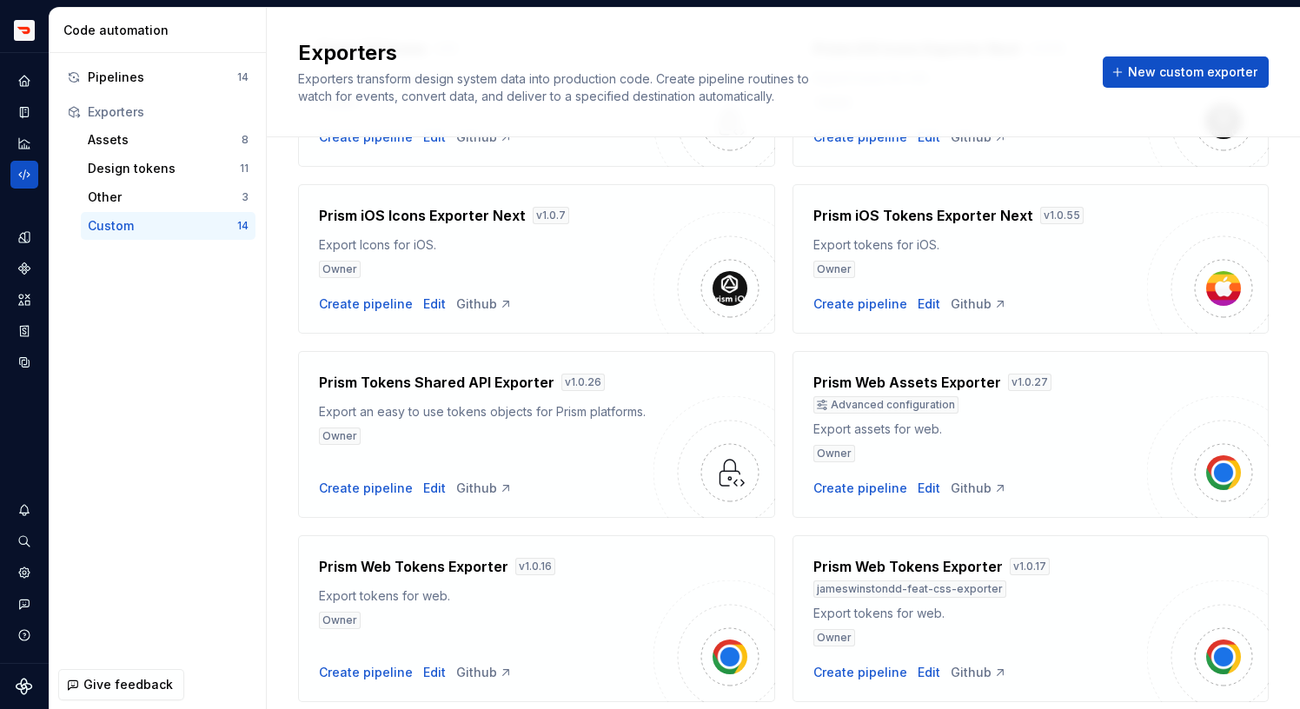
scroll to position [701, 0]
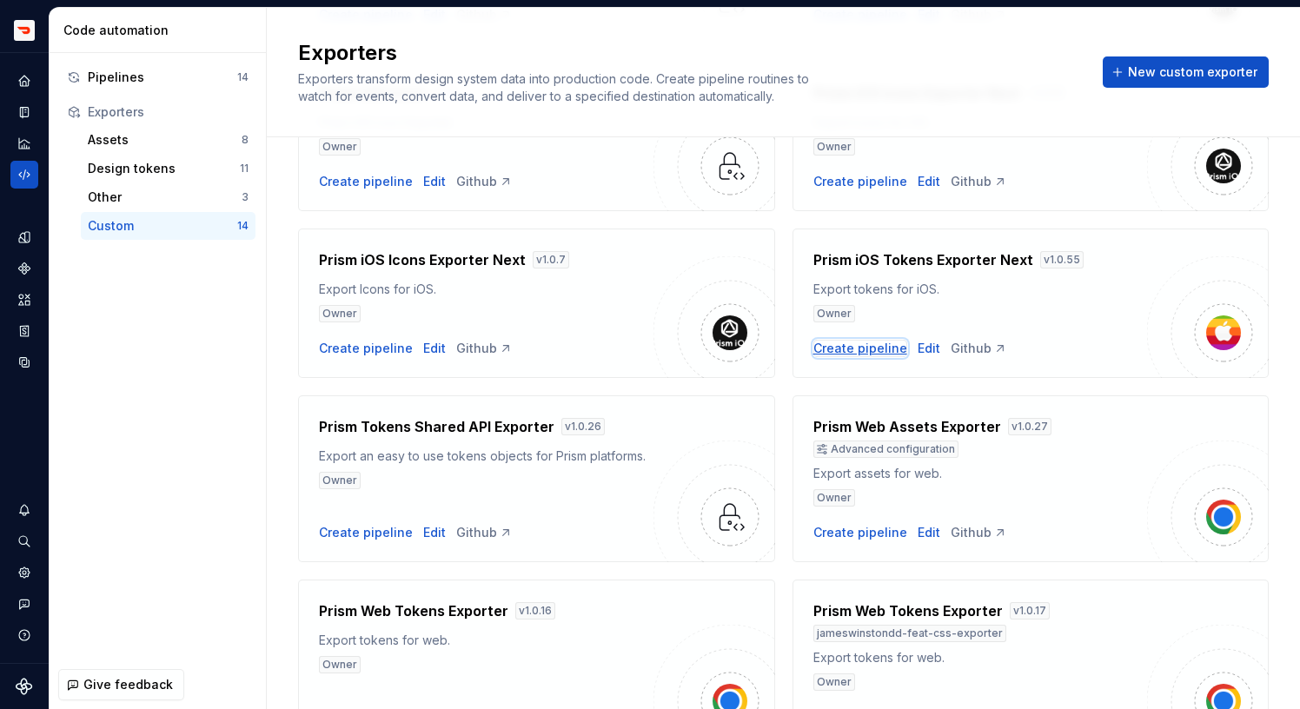
click at [886, 342] on div "Create pipeline" at bounding box center [860, 348] width 94 height 17
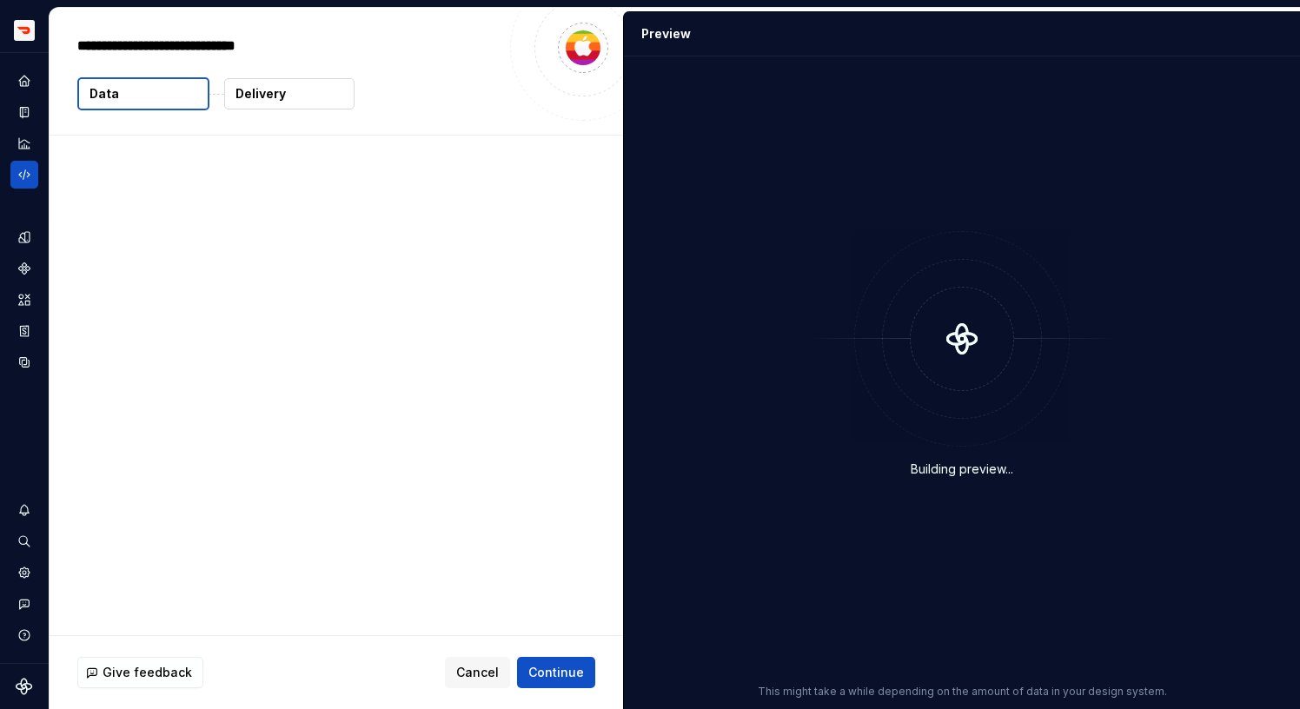
type textarea "*"
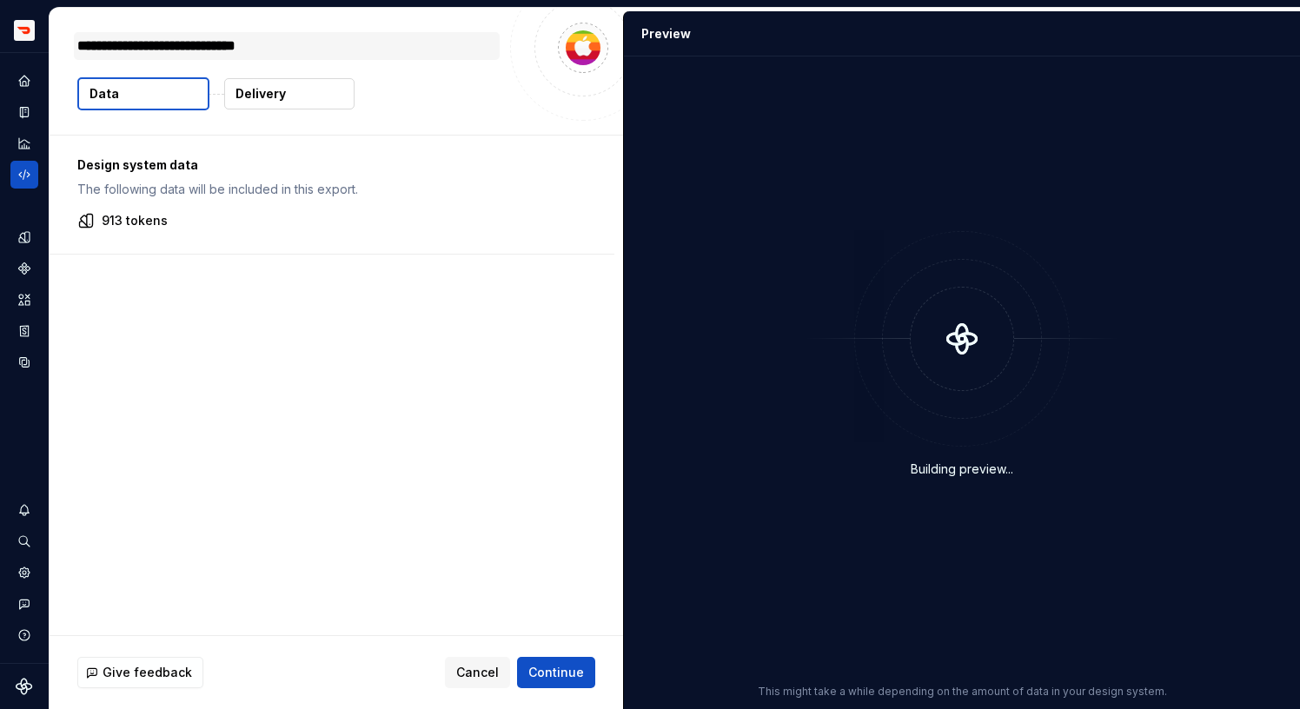
click at [322, 54] on textarea "**********" at bounding box center [287, 46] width 426 height 28
click at [557, 679] on span "Continue" at bounding box center [556, 672] width 56 height 17
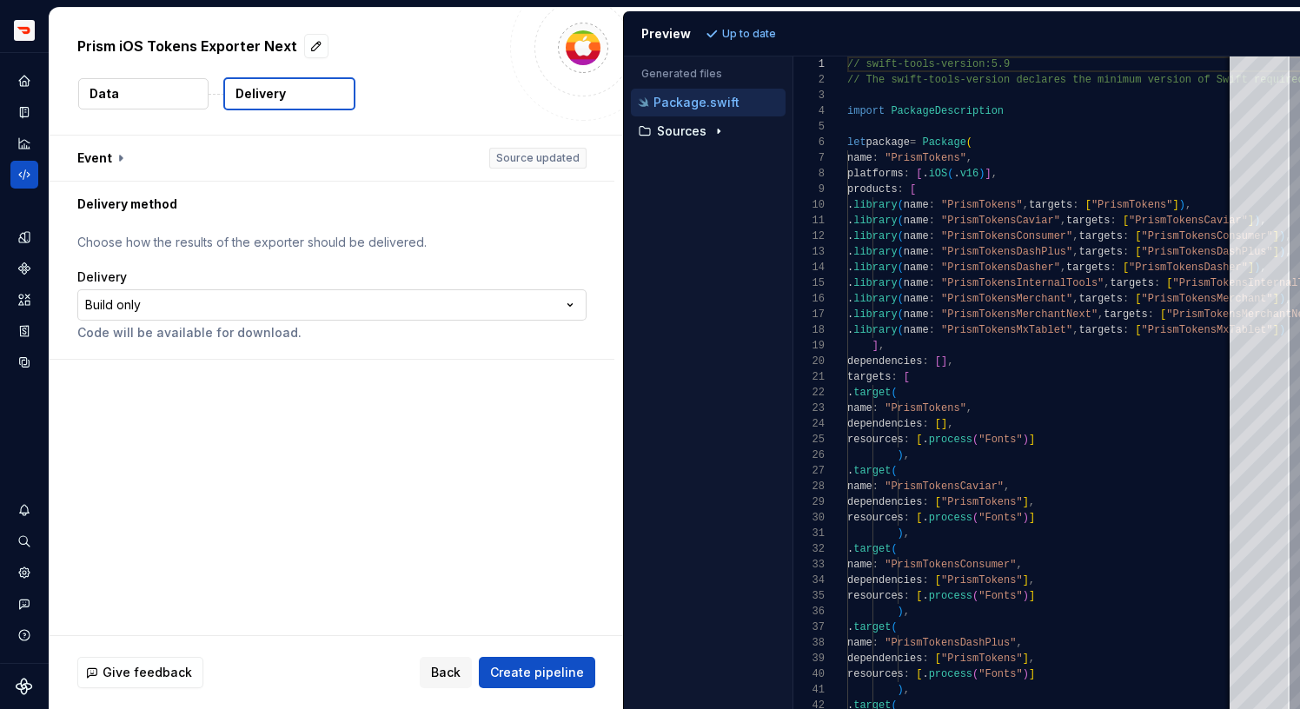
click at [155, 311] on html "**********" at bounding box center [650, 354] width 1300 height 709
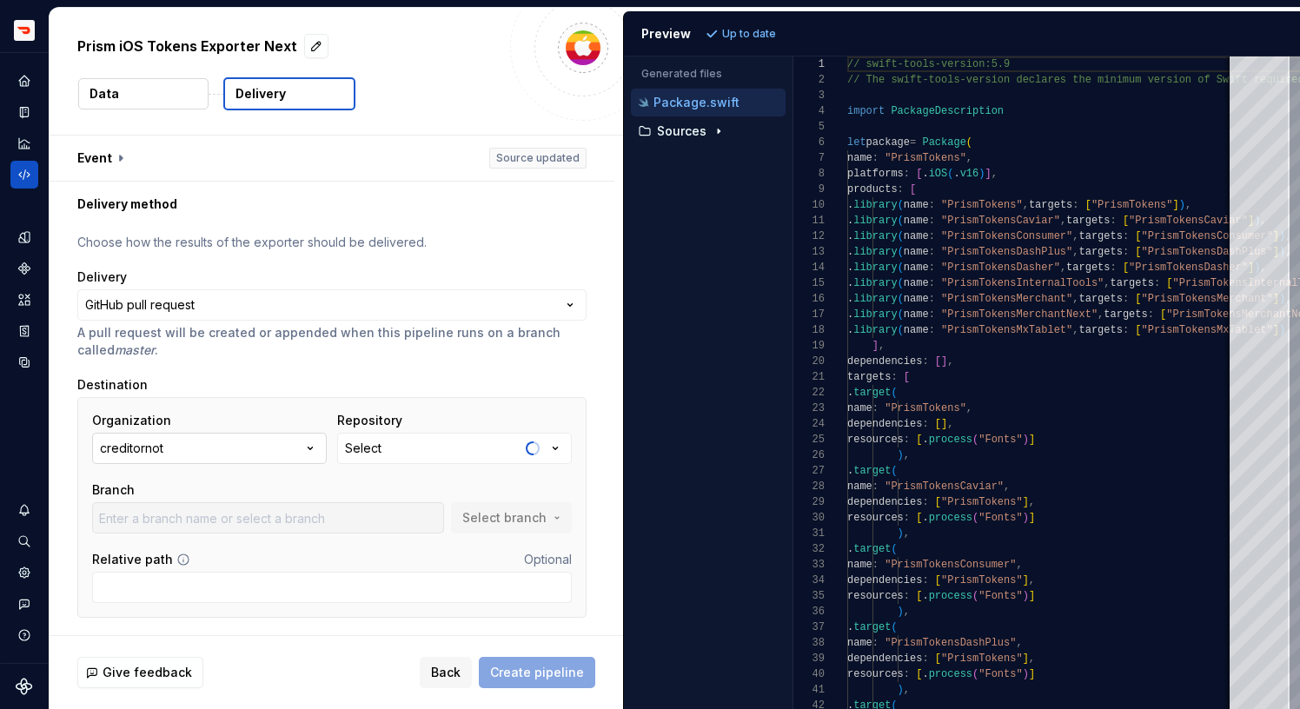
click at [193, 448] on button "creditornot" at bounding box center [209, 448] width 235 height 31
type input "door"
click at [216, 548] on div "doordash" at bounding box center [231, 546] width 178 height 17
click at [385, 436] on button "Select" at bounding box center [454, 448] width 235 height 31
type input "tokens-ios"
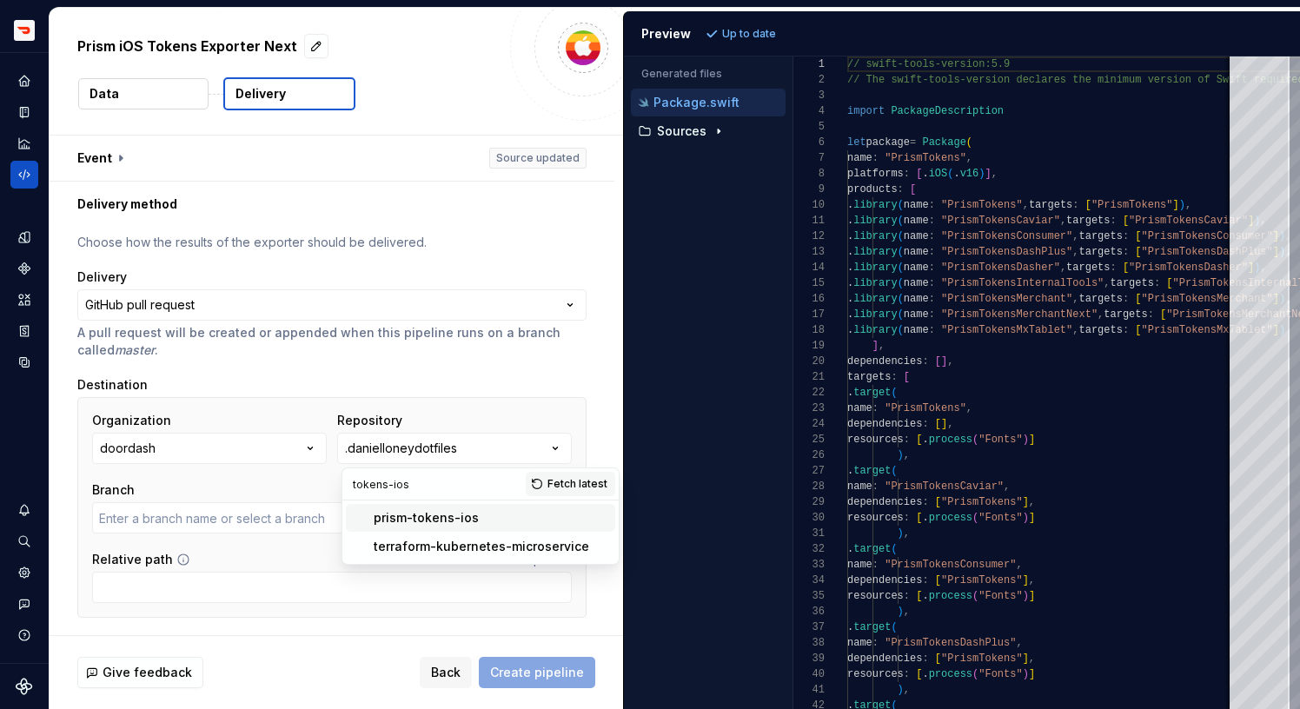
type input "master"
type input "tokens-ios"
click at [449, 521] on div "prism-tokens-ios" at bounding box center [426, 517] width 105 height 17
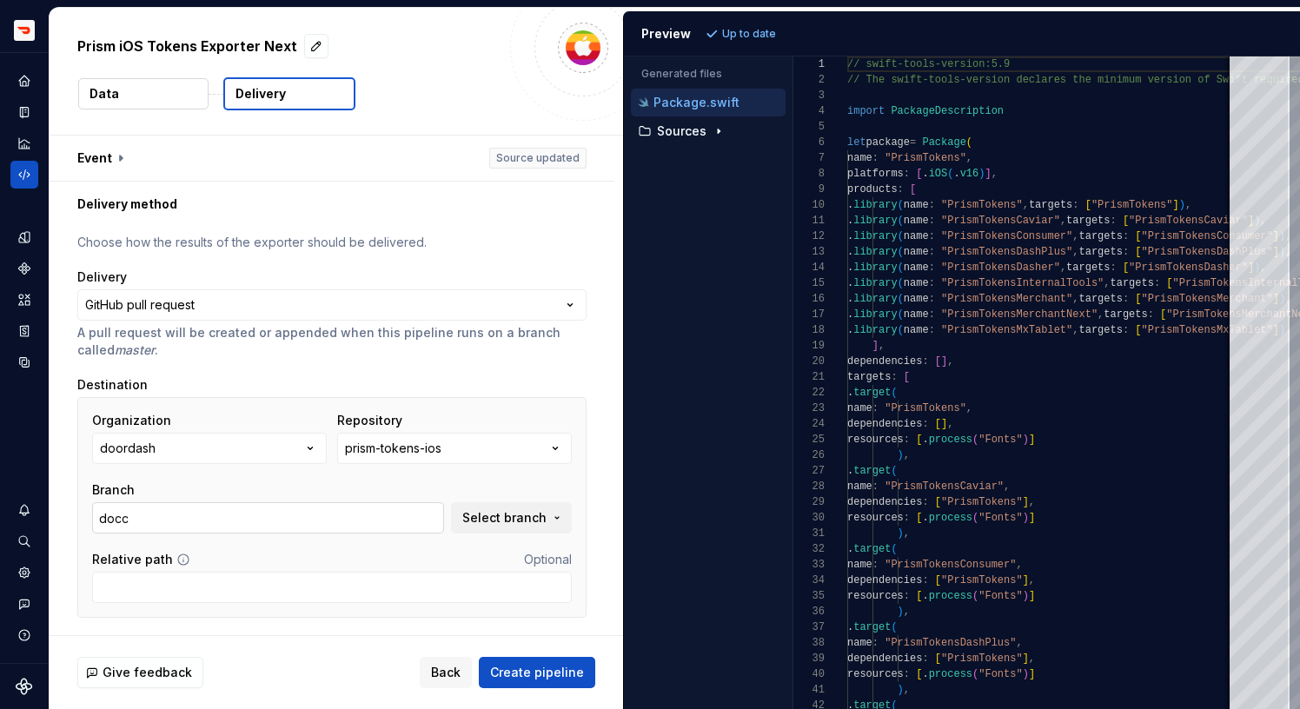
click at [362, 520] on input "docc" at bounding box center [268, 517] width 352 height 31
click at [489, 520] on span "Select branch" at bounding box center [504, 517] width 84 height 17
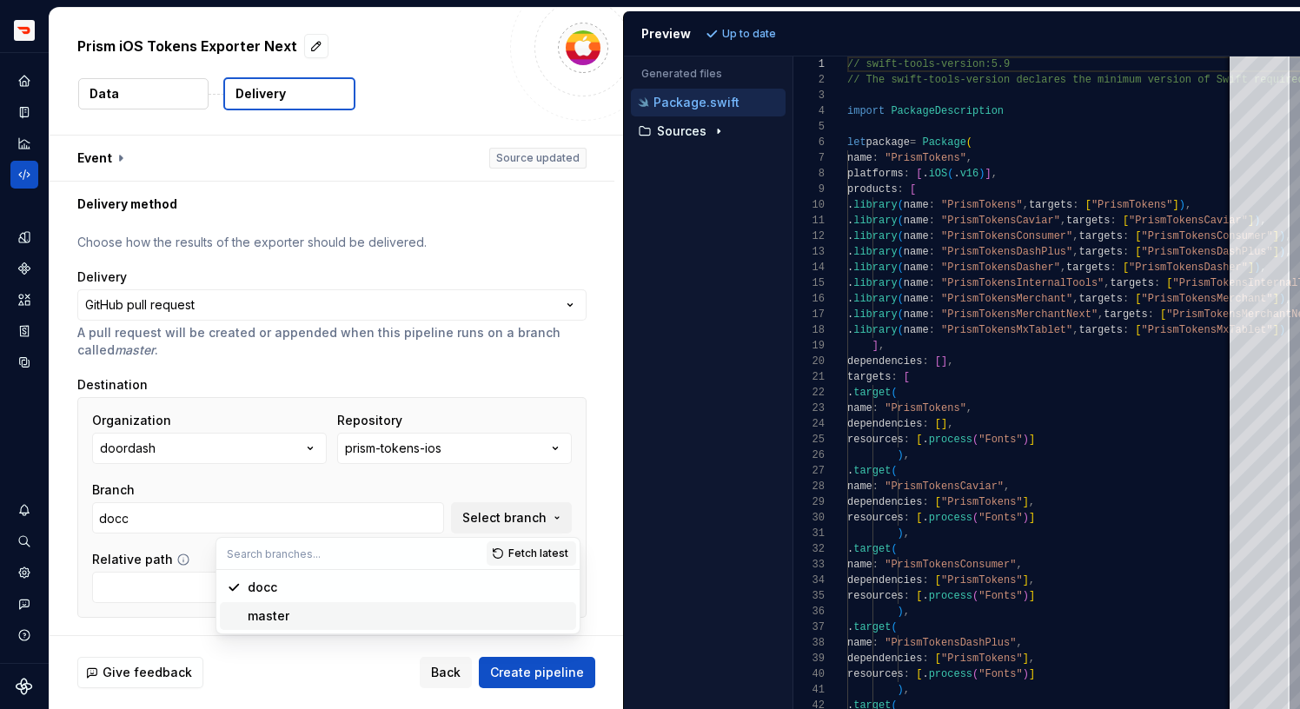
click at [310, 617] on div "master" at bounding box center [409, 615] width 322 height 17
type input "master"
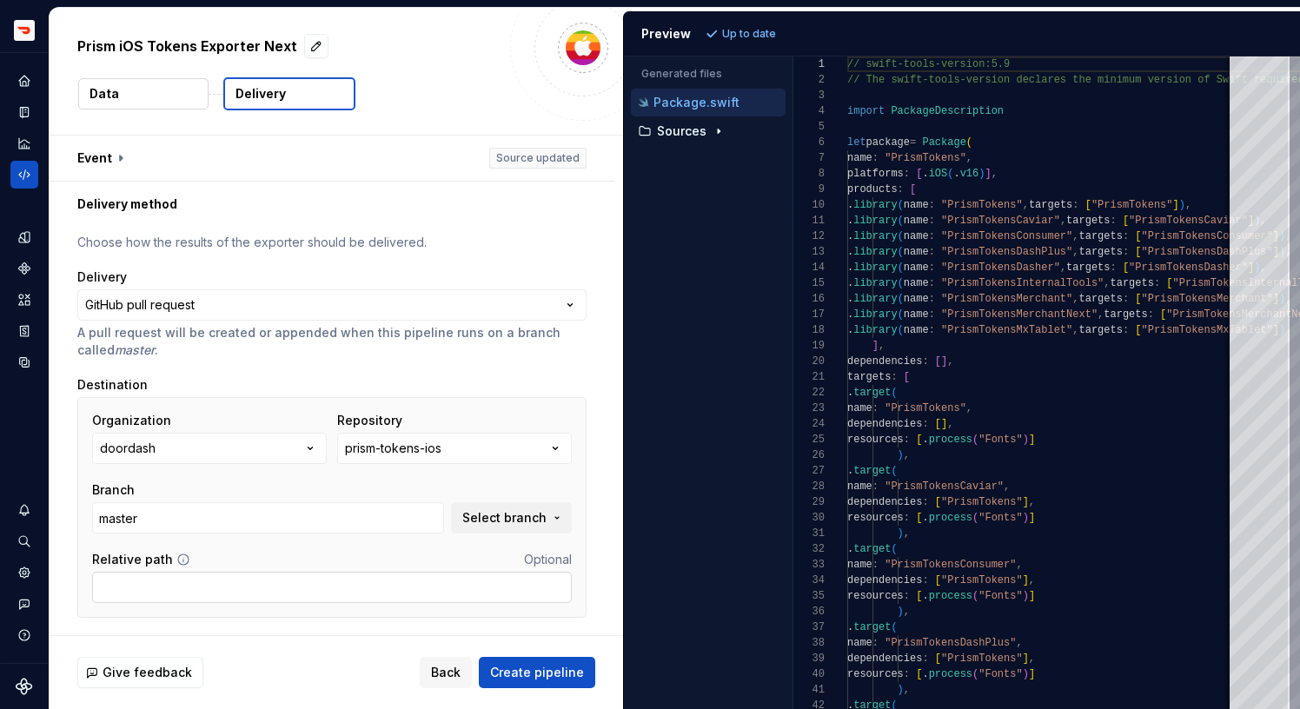
scroll to position [47, 0]
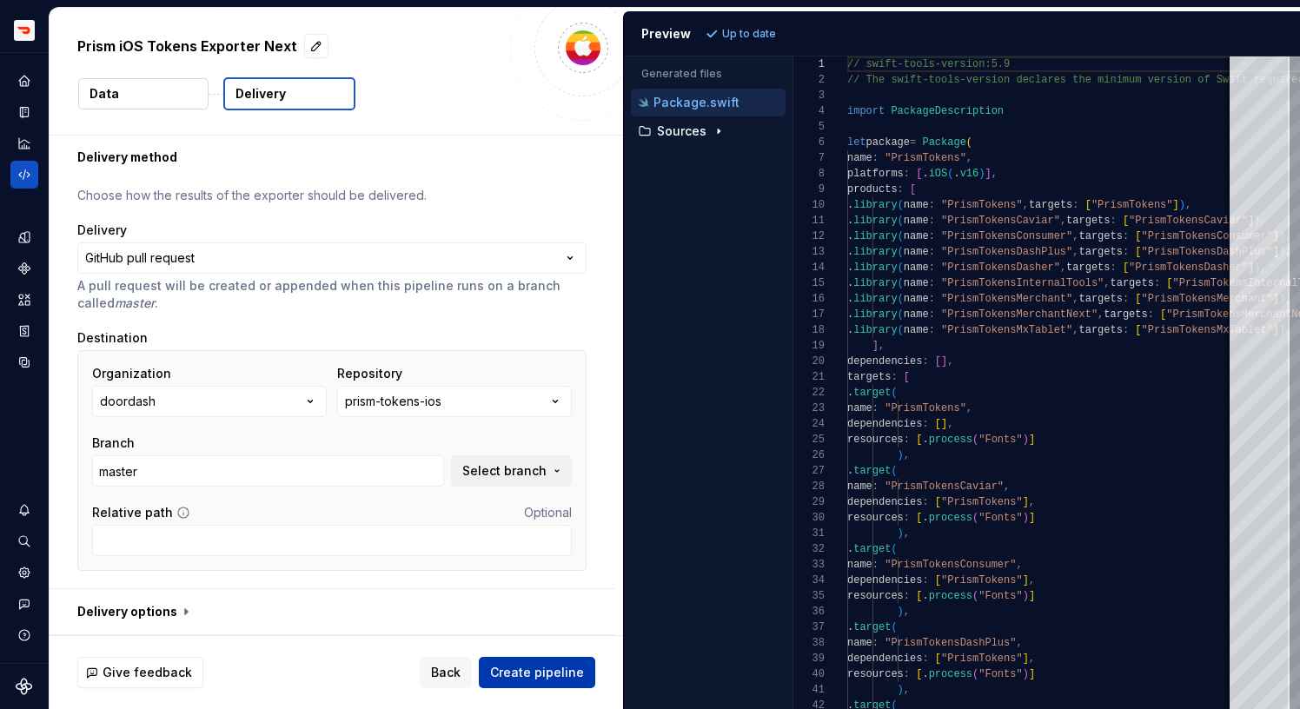
click at [515, 669] on span "Create pipeline" at bounding box center [537, 672] width 94 height 17
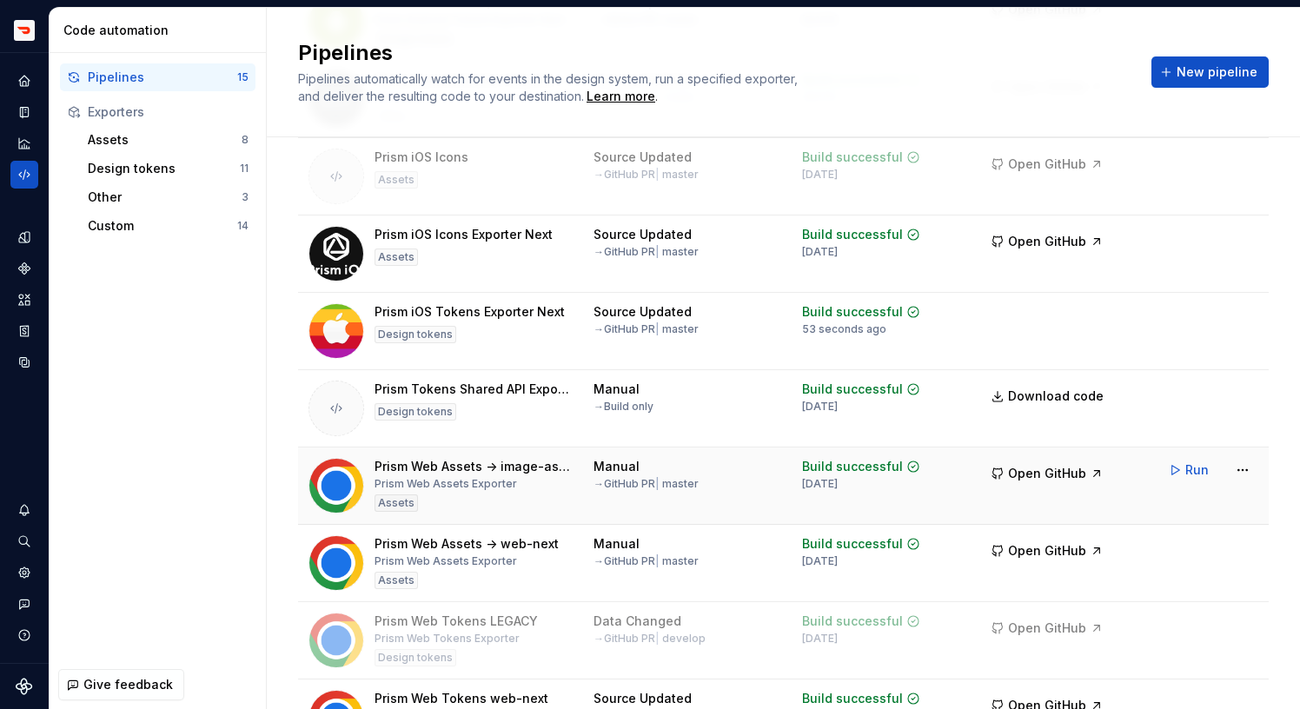
scroll to position [583, 0]
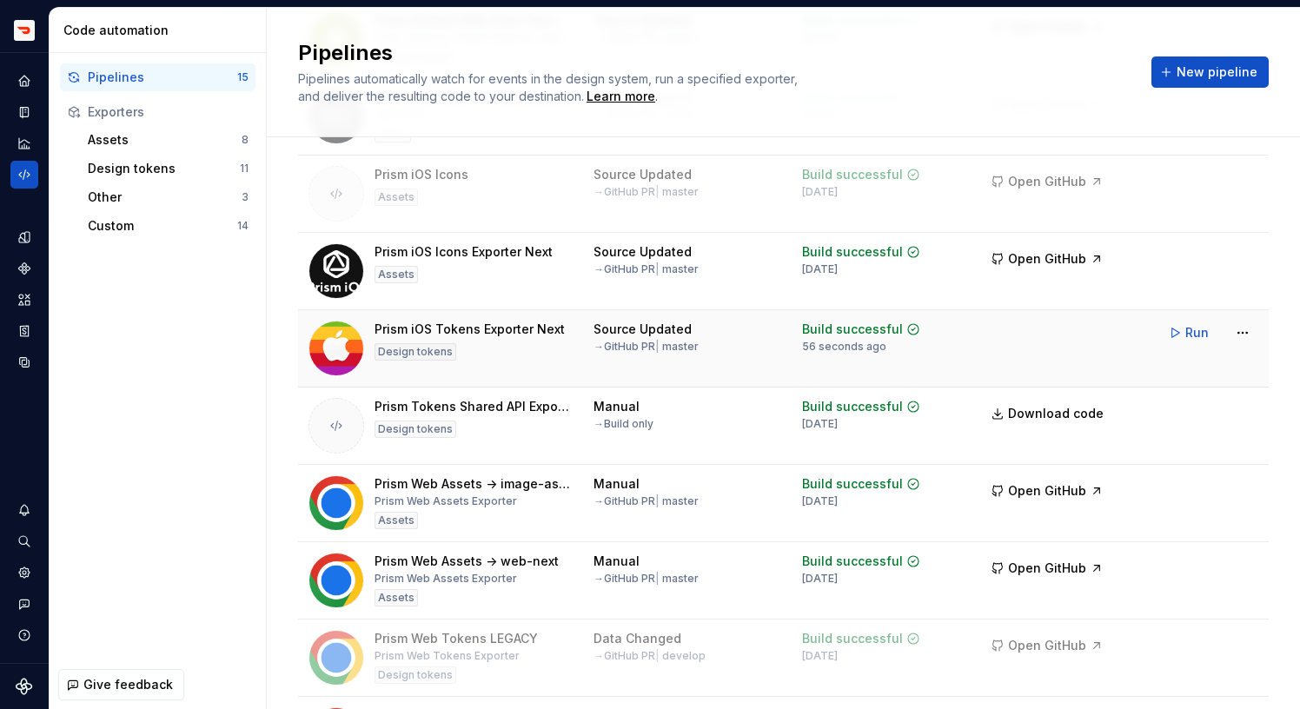
click at [1059, 342] on td at bounding box center [1048, 348] width 153 height 77
click at [1234, 331] on html "Prism TV Design system data Code automation Pipelines 15 Exporters Assets 8 Des…" at bounding box center [650, 354] width 1300 height 709
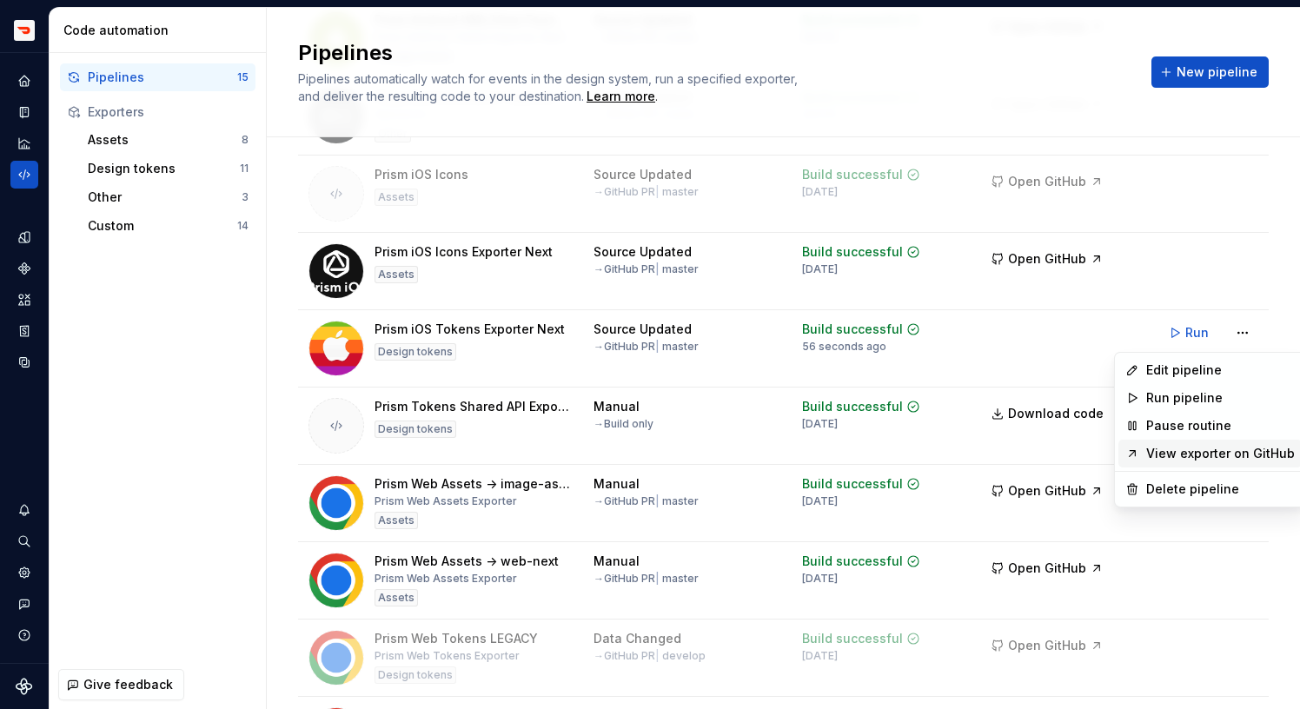
click at [1165, 461] on link "View exporter on GitHub" at bounding box center [1220, 453] width 149 height 17
